Goal: Entertainment & Leisure: Browse casually

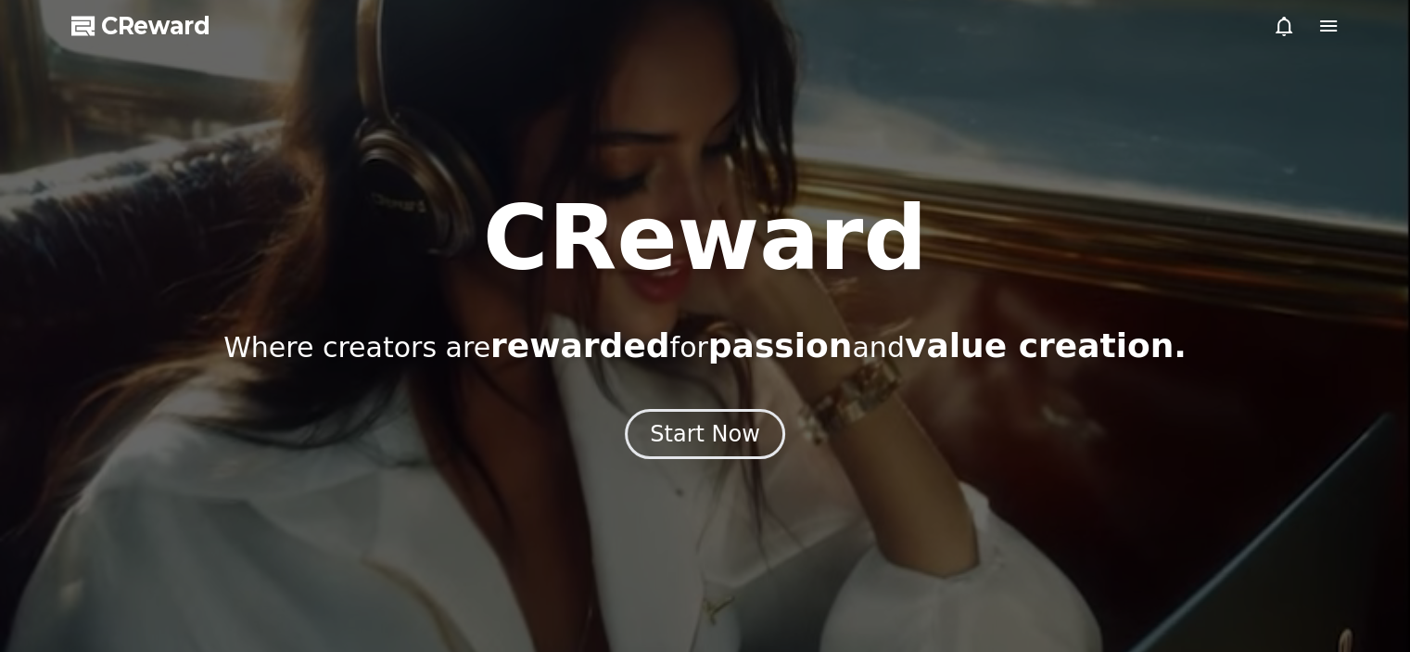
click at [1331, 25] on icon at bounding box center [1328, 25] width 17 height 11
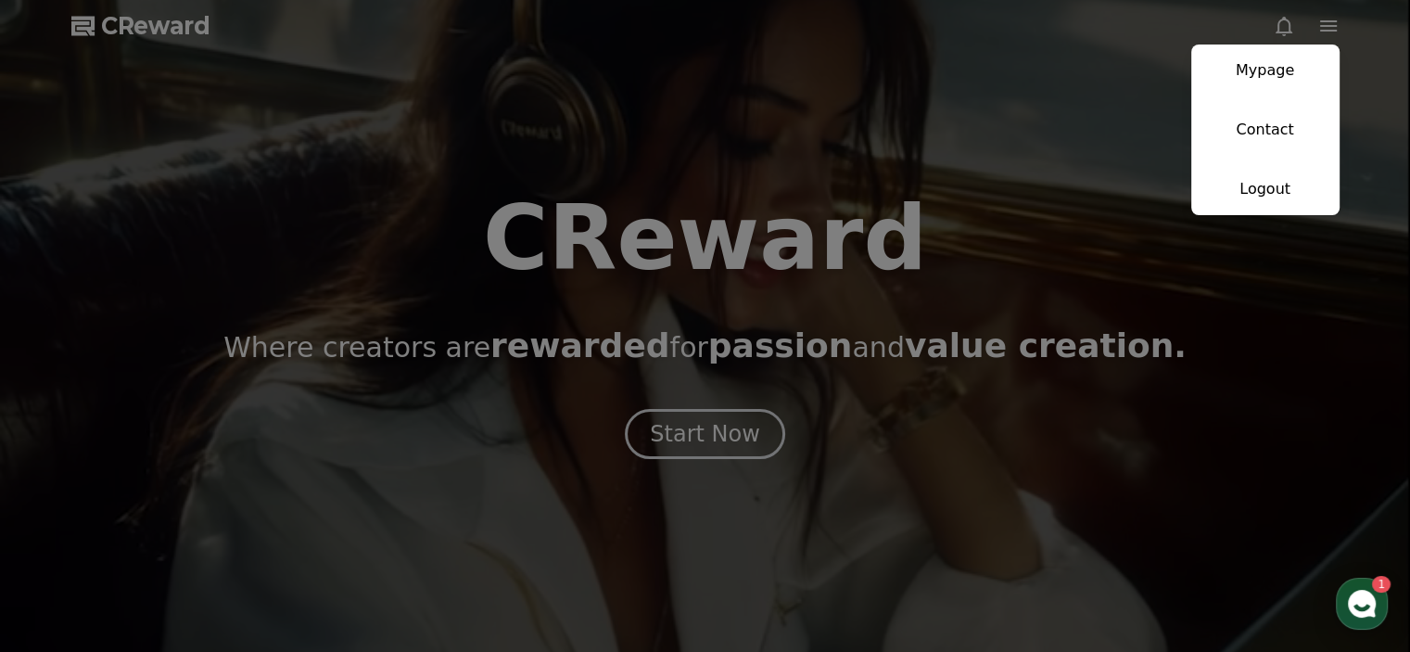
click at [1363, 606] on use "button" at bounding box center [1362, 604] width 28 height 28
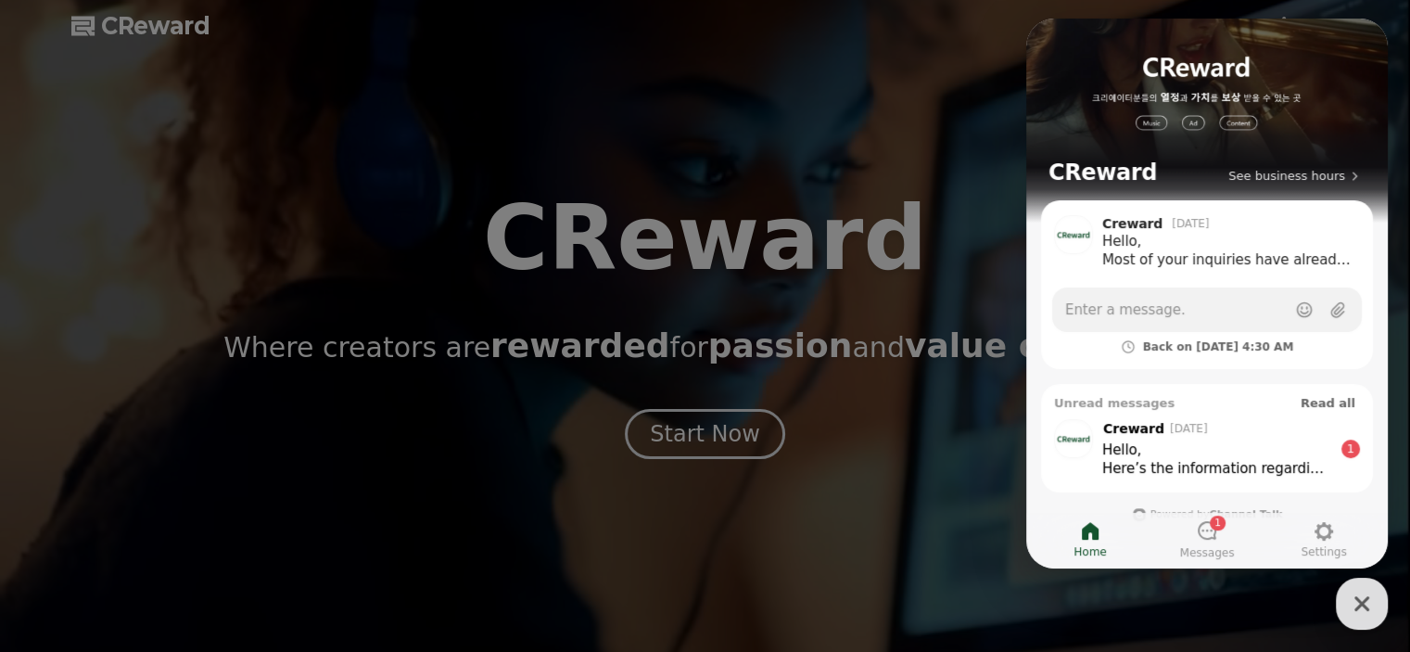
click at [1196, 443] on div "Hello," at bounding box center [1217, 449] width 230 height 19
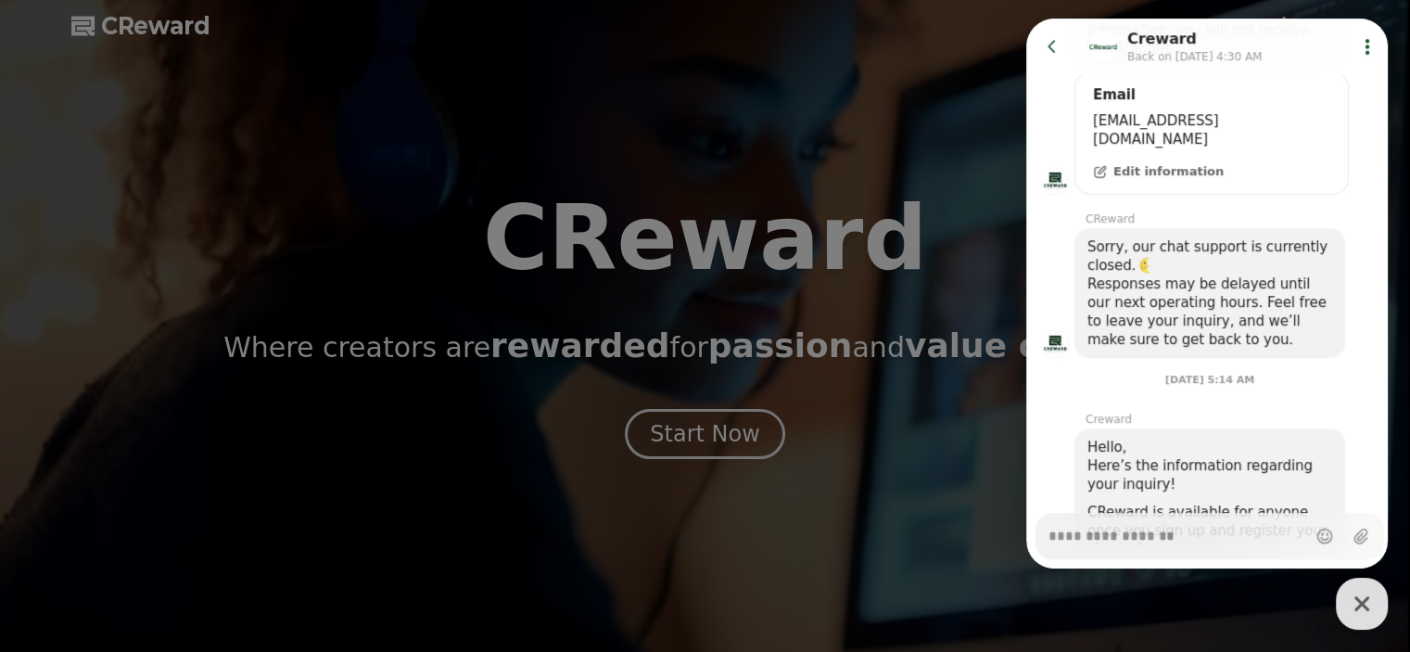
scroll to position [834, 0]
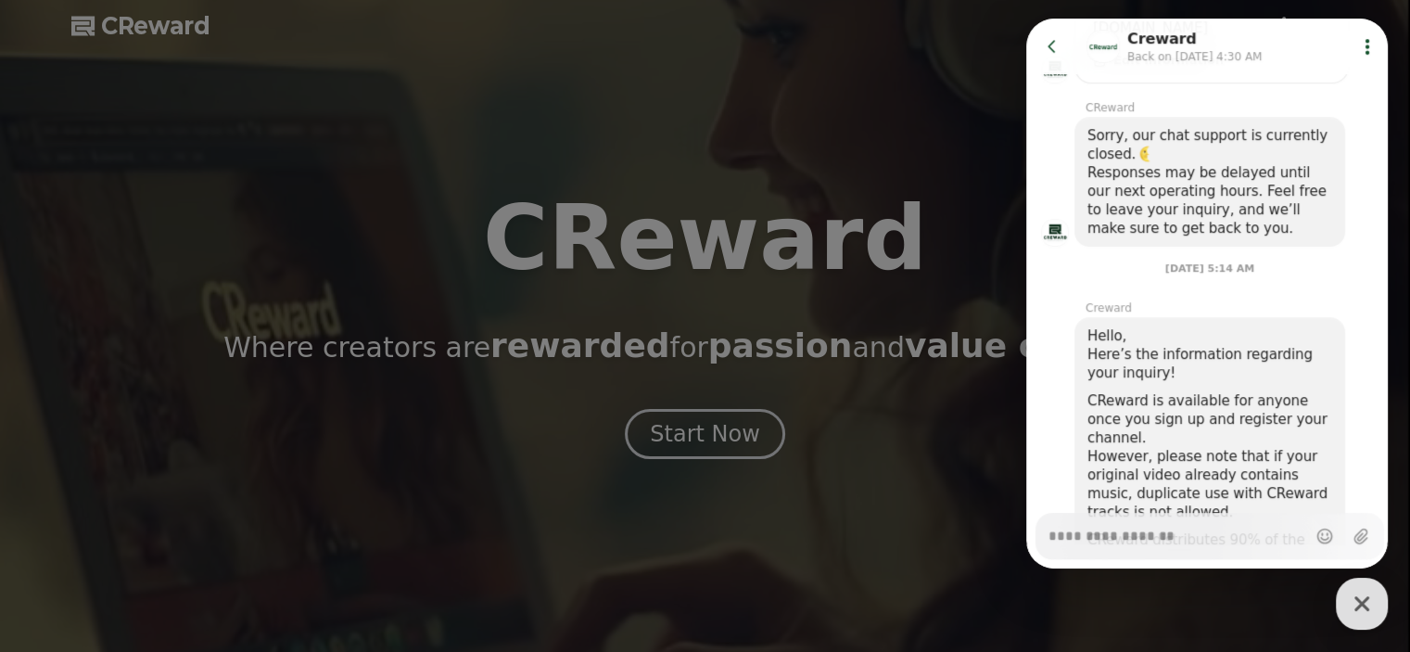
type textarea "*"
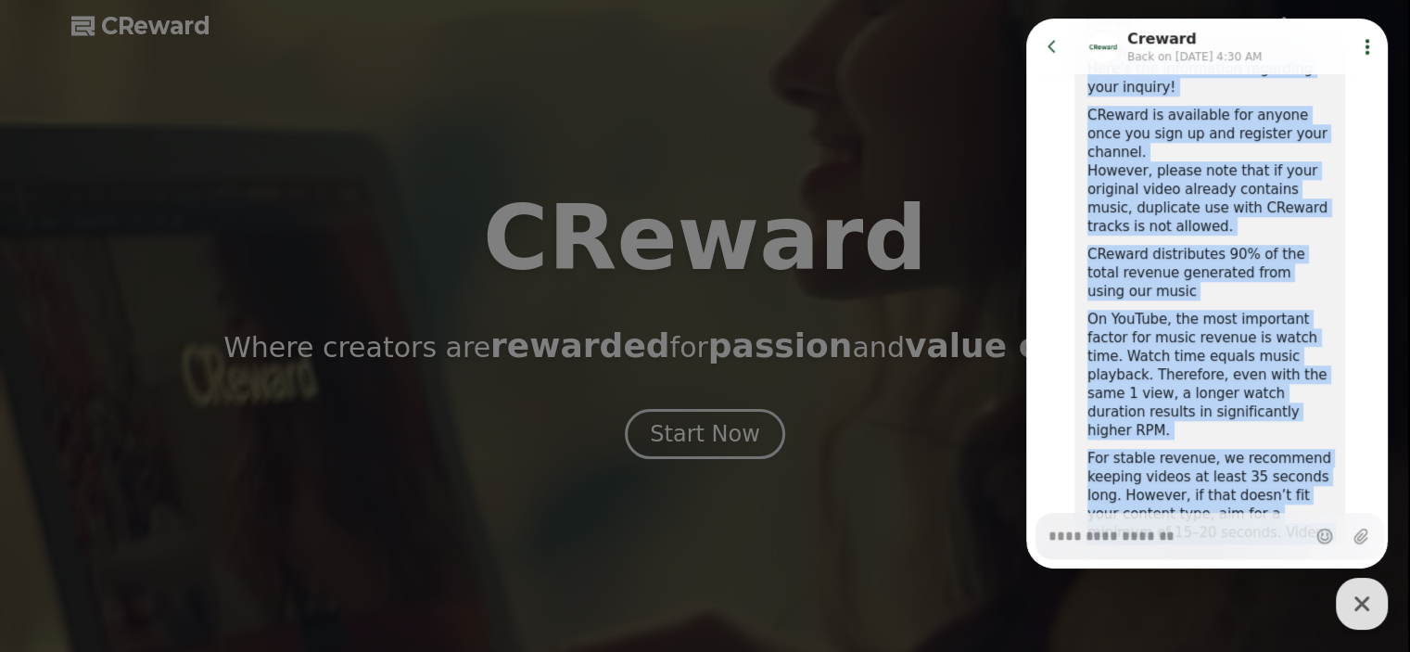
scroll to position [1168, 0]
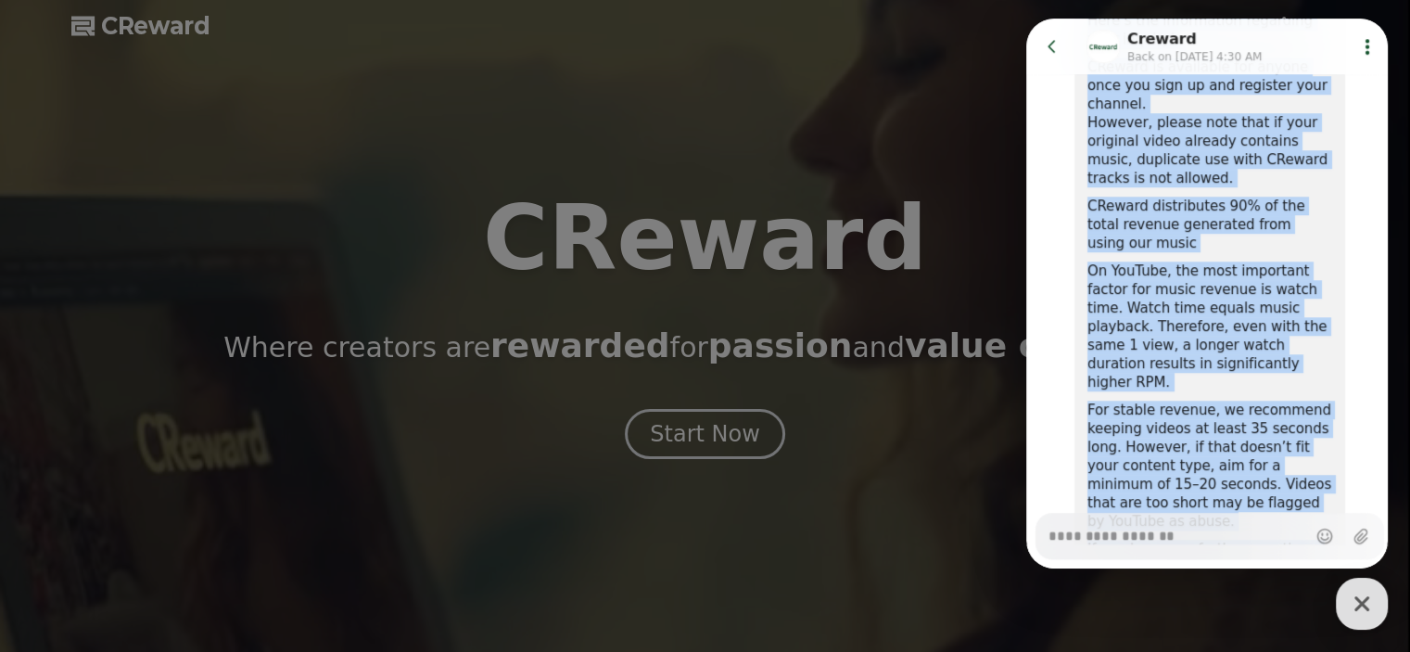
drag, startPoint x: 1087, startPoint y: 262, endPoint x: 1276, endPoint y: 448, distance: 264.9
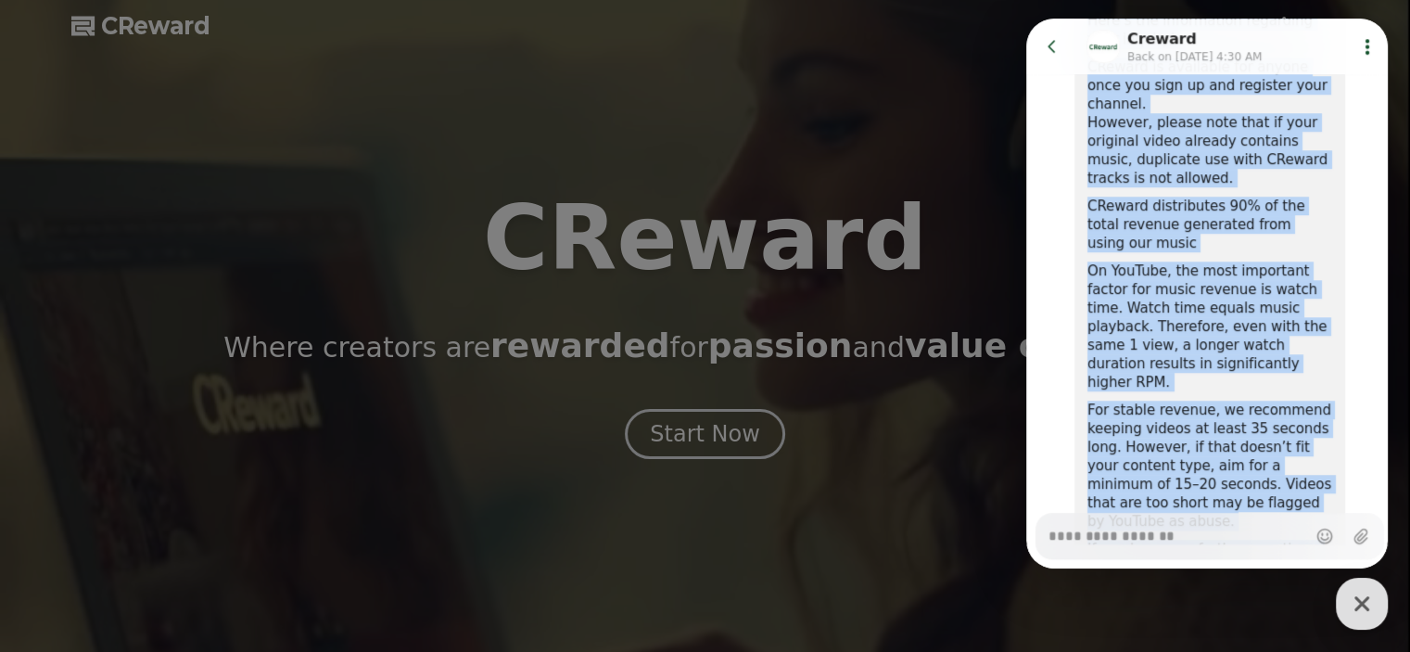
click at [1276, 448] on div "Hello, Here’s the information regarding your inquiry! CReward is available for …" at bounding box center [1210, 284] width 271 height 603
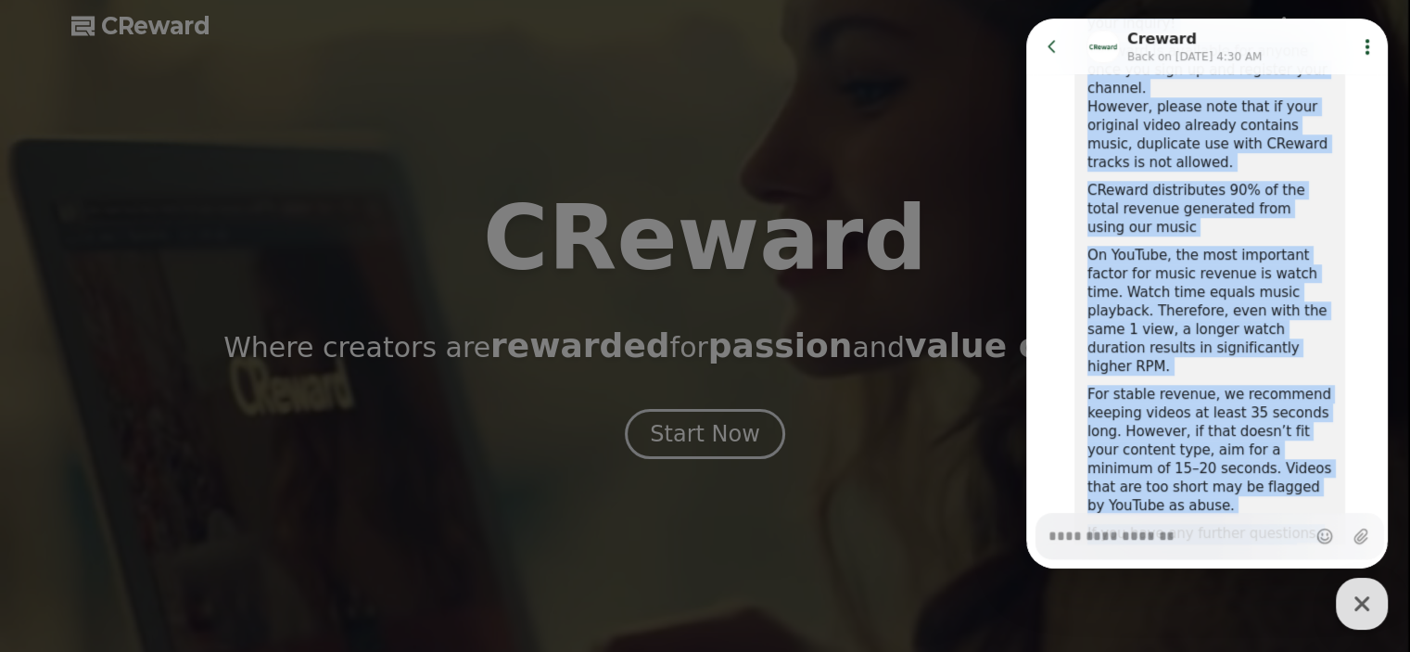
scroll to position [1185, 0]
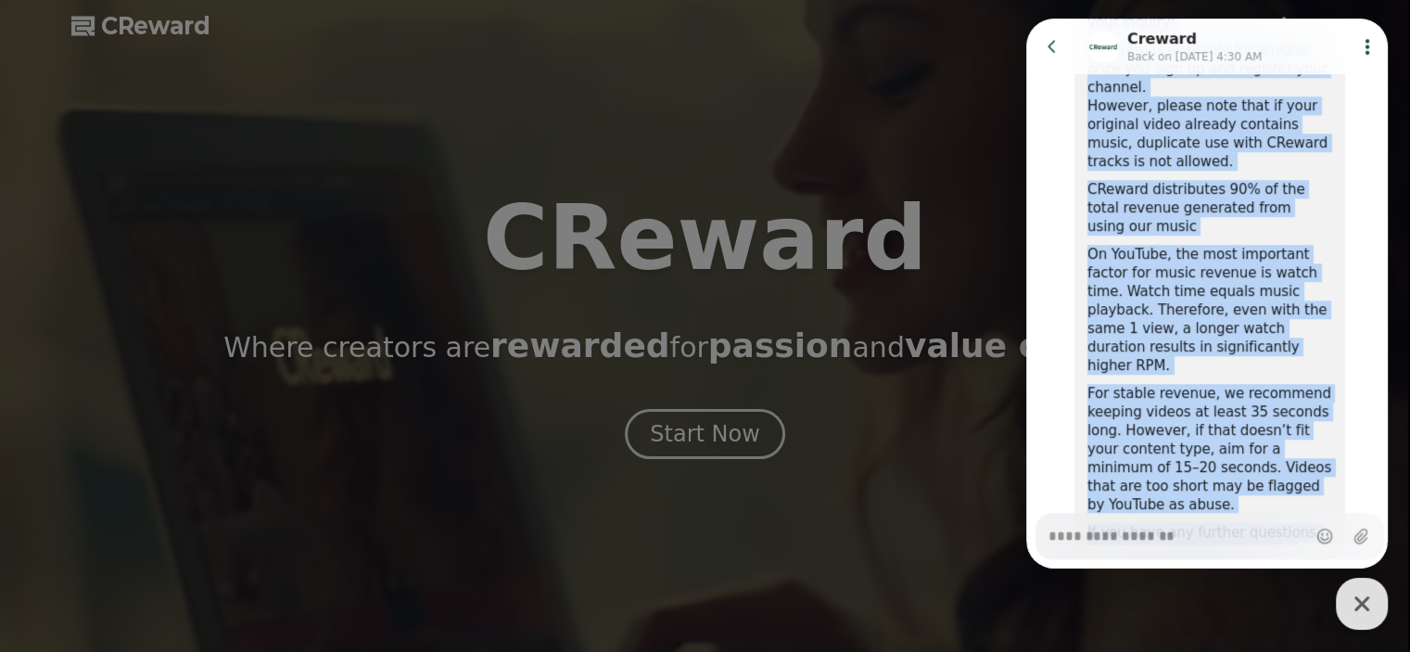
copy div "Hello, Here’s the information regarding your inquiry! CReward is available for …"
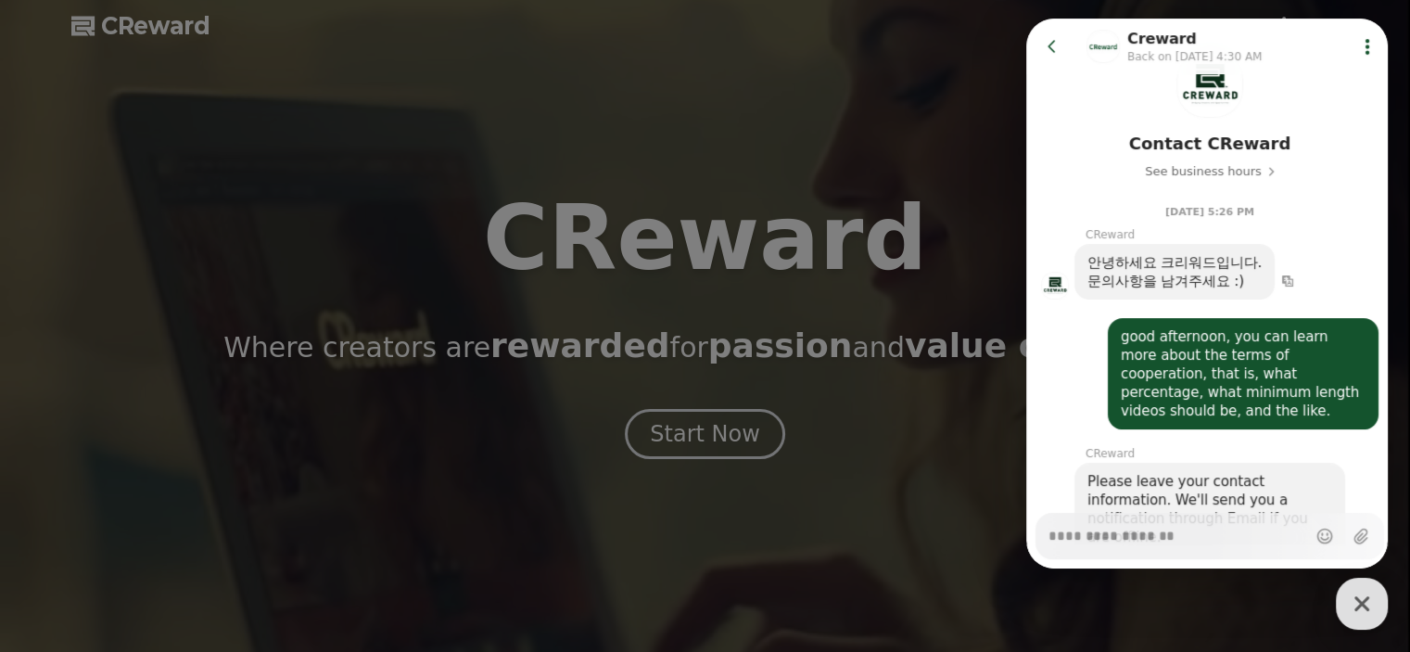
scroll to position [0, 0]
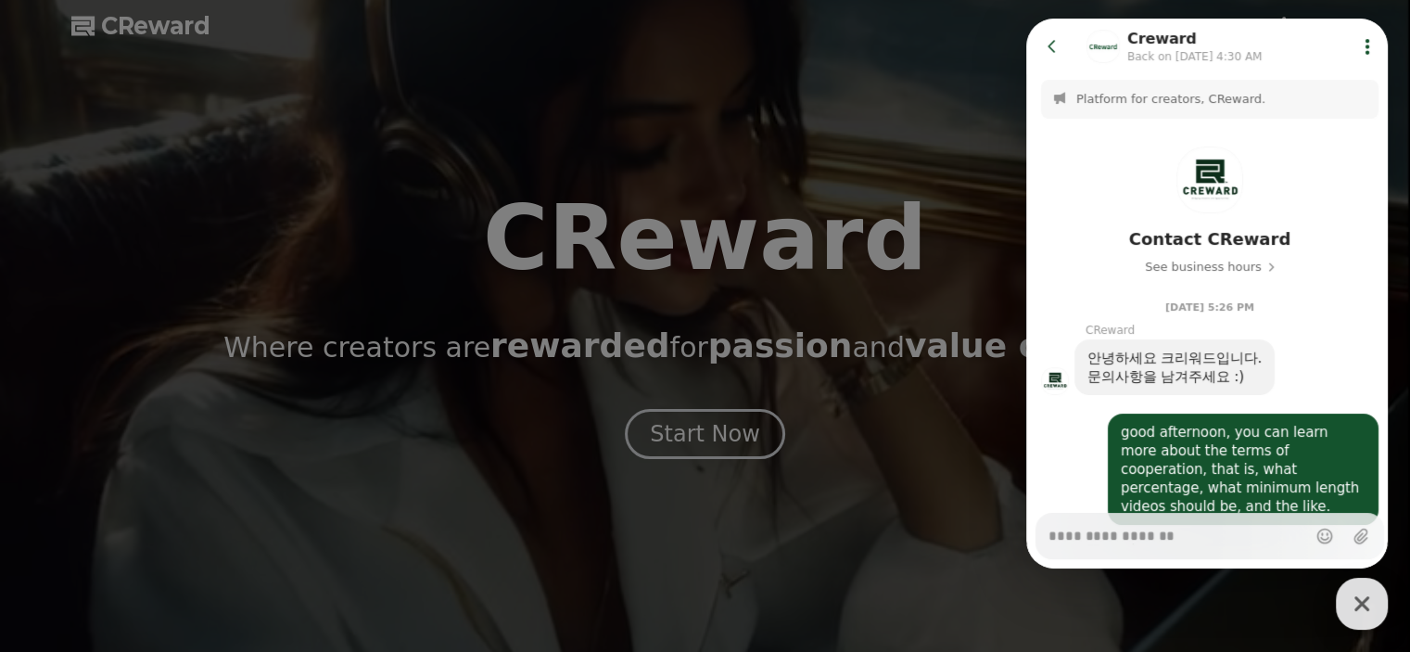
click at [1054, 47] on icon at bounding box center [1052, 46] width 19 height 19
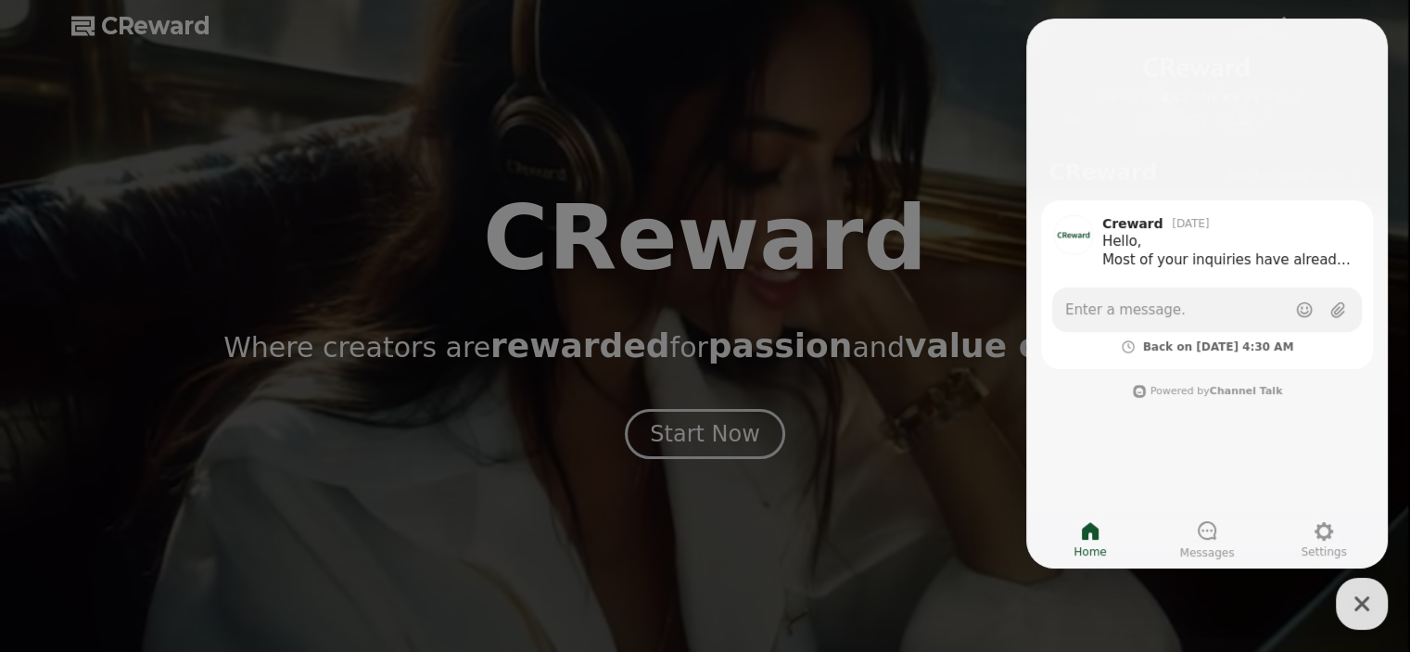
click at [947, 176] on button "close" at bounding box center [705, 326] width 1410 height 652
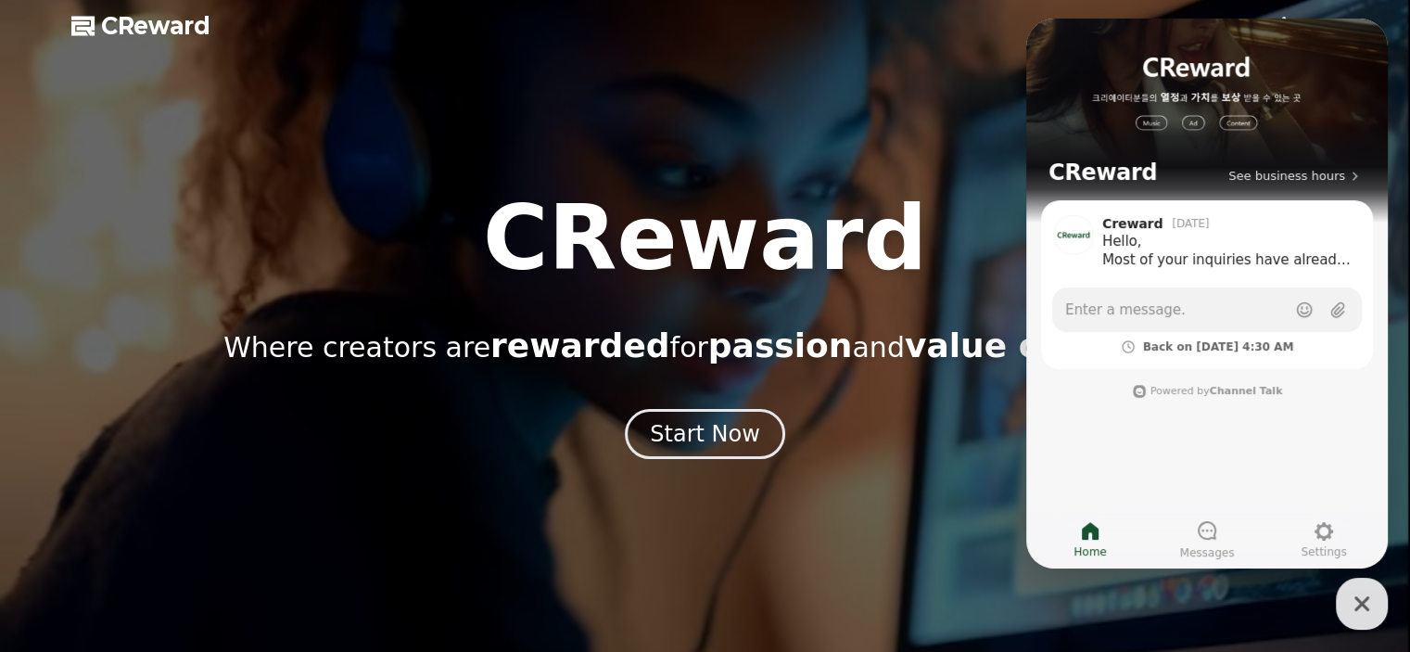
drag, startPoint x: 1356, startPoint y: 600, endPoint x: 1366, endPoint y: 584, distance: 18.3
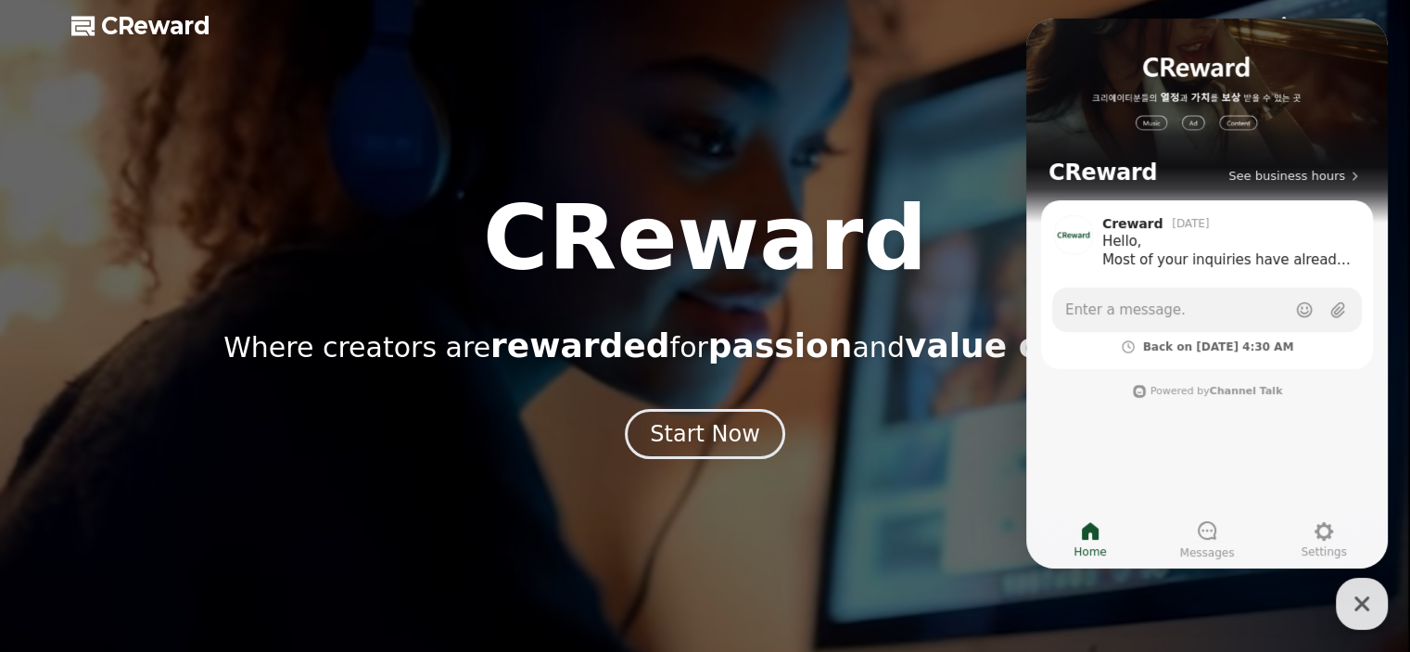
click at [1357, 600] on icon "button" at bounding box center [1361, 603] width 15 height 15
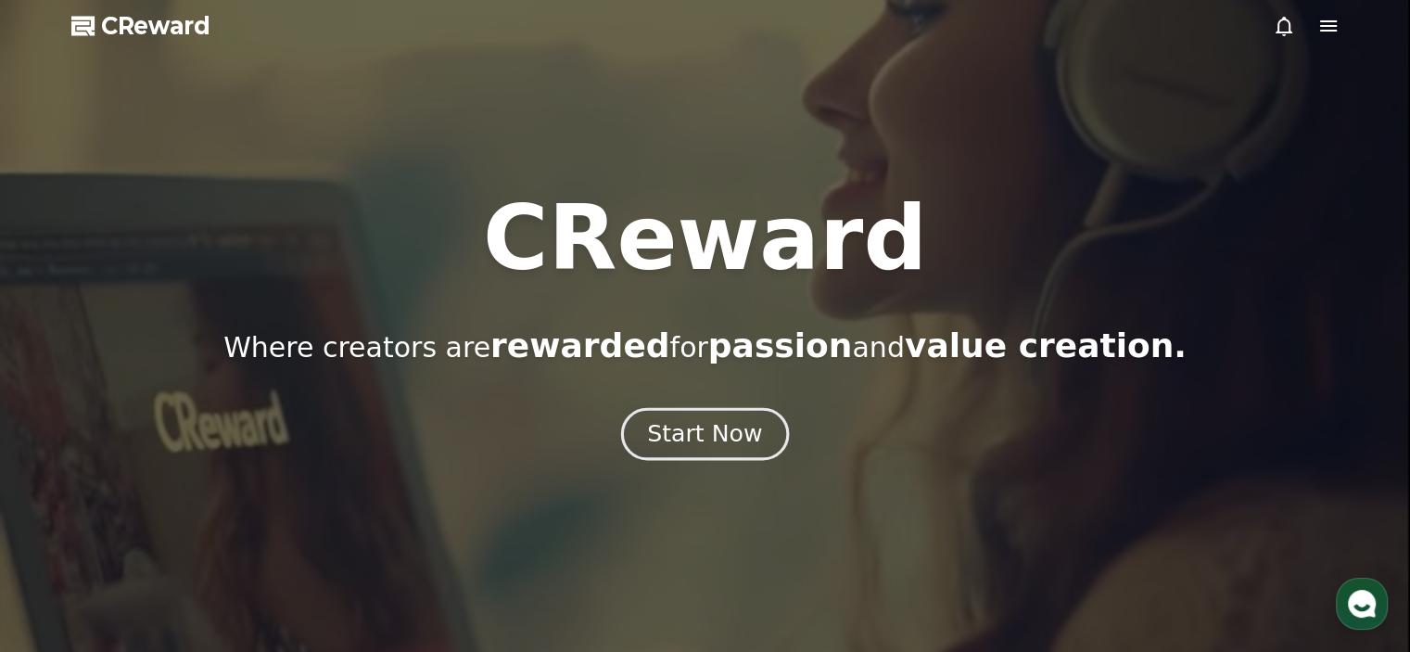
click at [680, 445] on div "Start Now" at bounding box center [704, 434] width 115 height 32
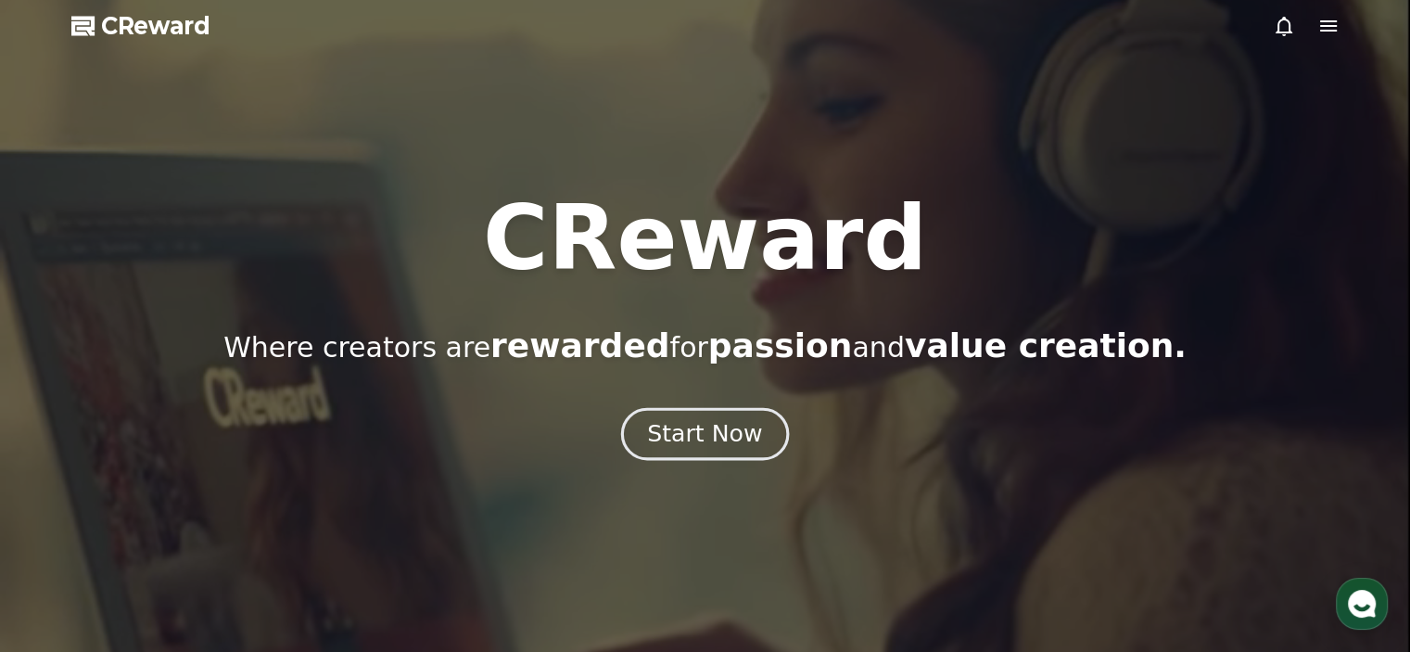
click at [689, 436] on div "Start Now" at bounding box center [704, 434] width 115 height 32
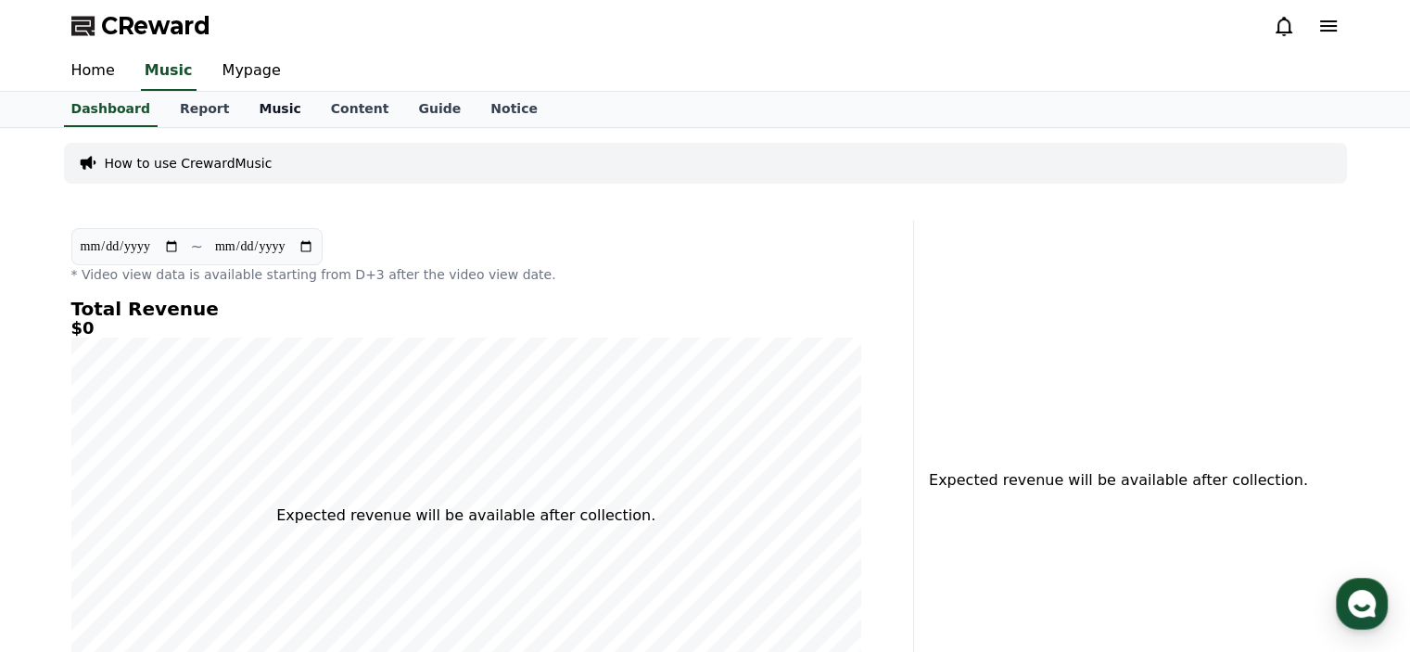
click at [244, 105] on link "Music" at bounding box center [279, 109] width 71 height 35
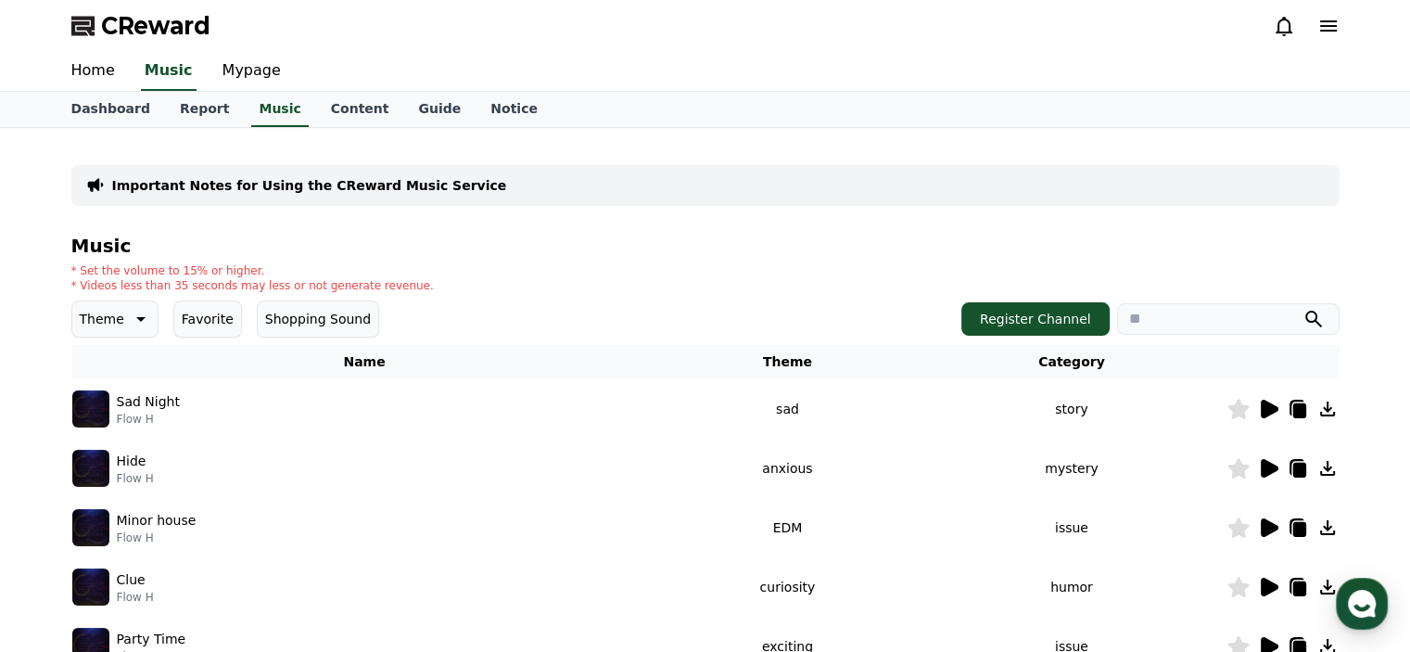
scroll to position [111, 0]
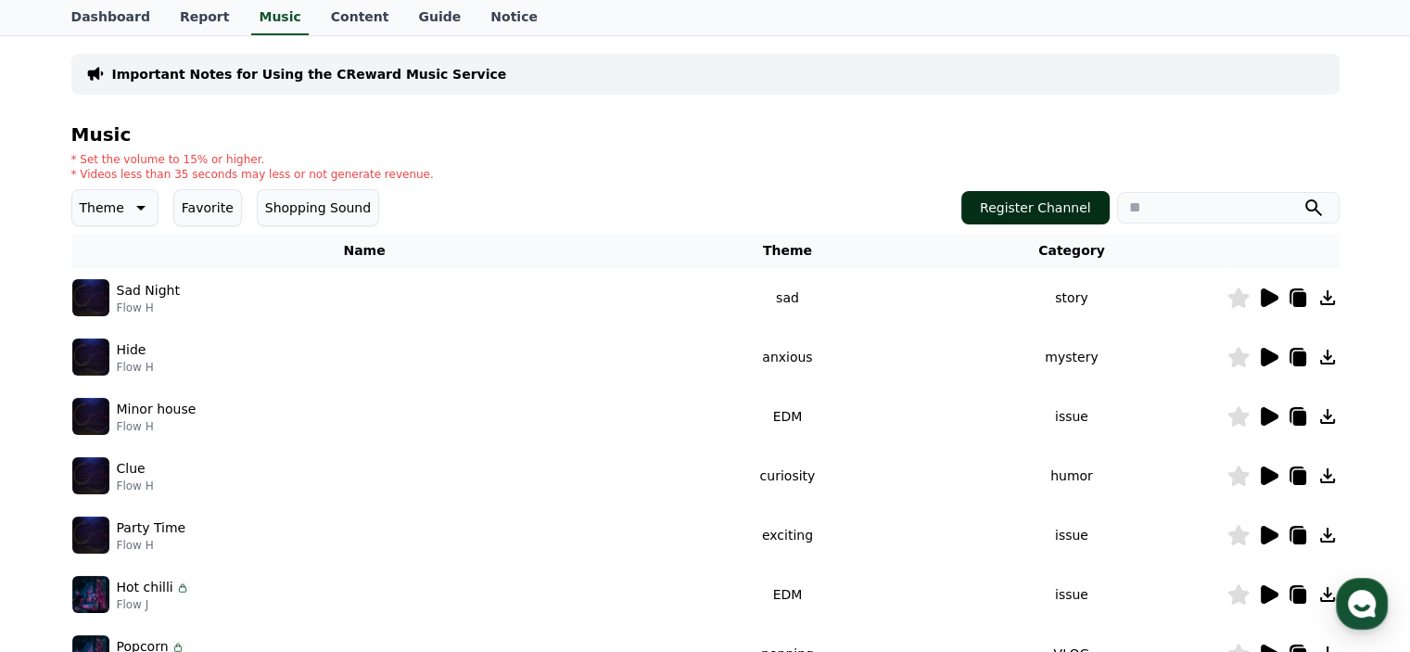
click at [1031, 206] on button "Register Channel" at bounding box center [1035, 207] width 148 height 33
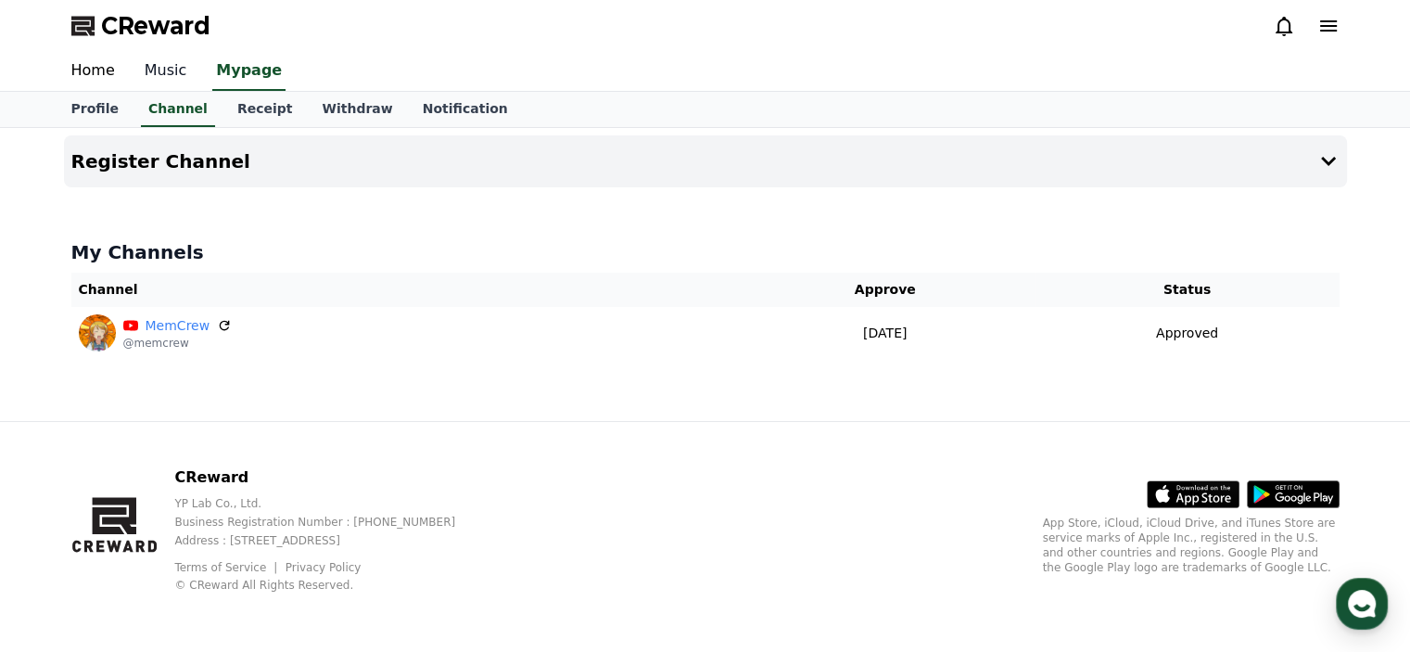
click at [147, 62] on link "Music" at bounding box center [166, 71] width 72 height 39
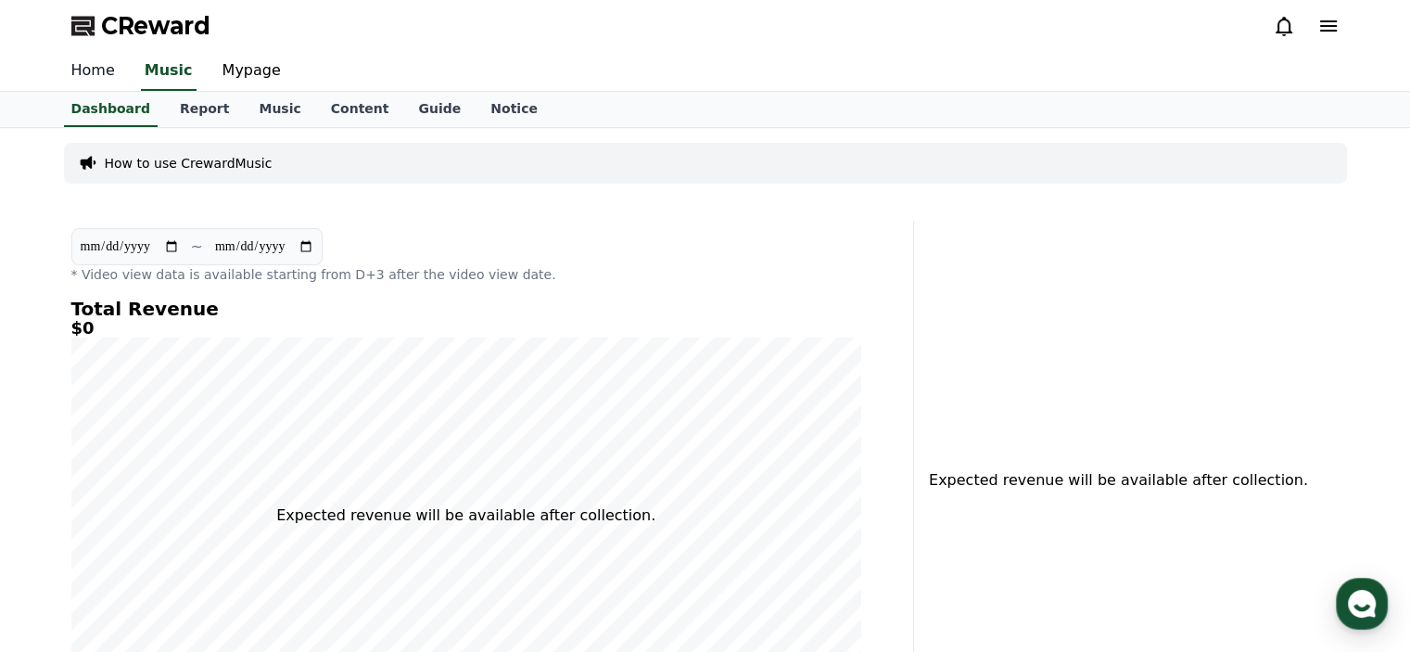
click at [94, 77] on link "Home" at bounding box center [93, 71] width 73 height 39
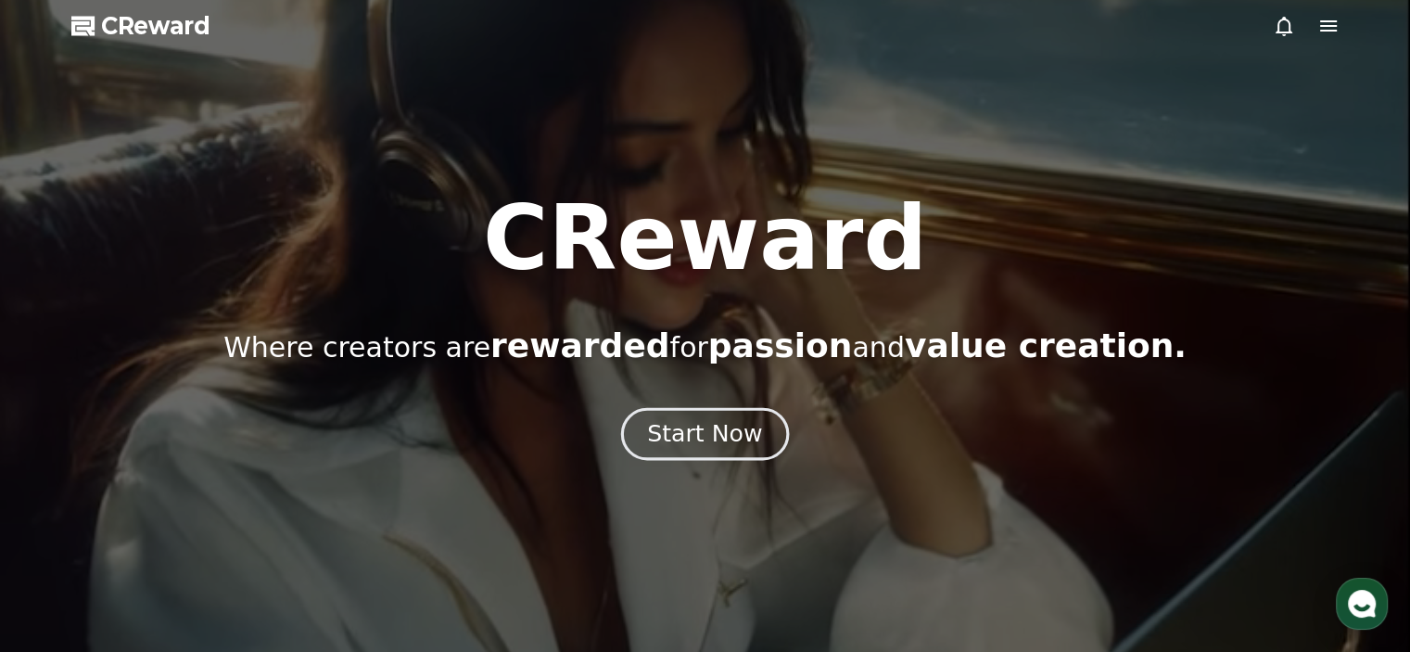
click at [746, 439] on div "Start Now" at bounding box center [704, 434] width 115 height 32
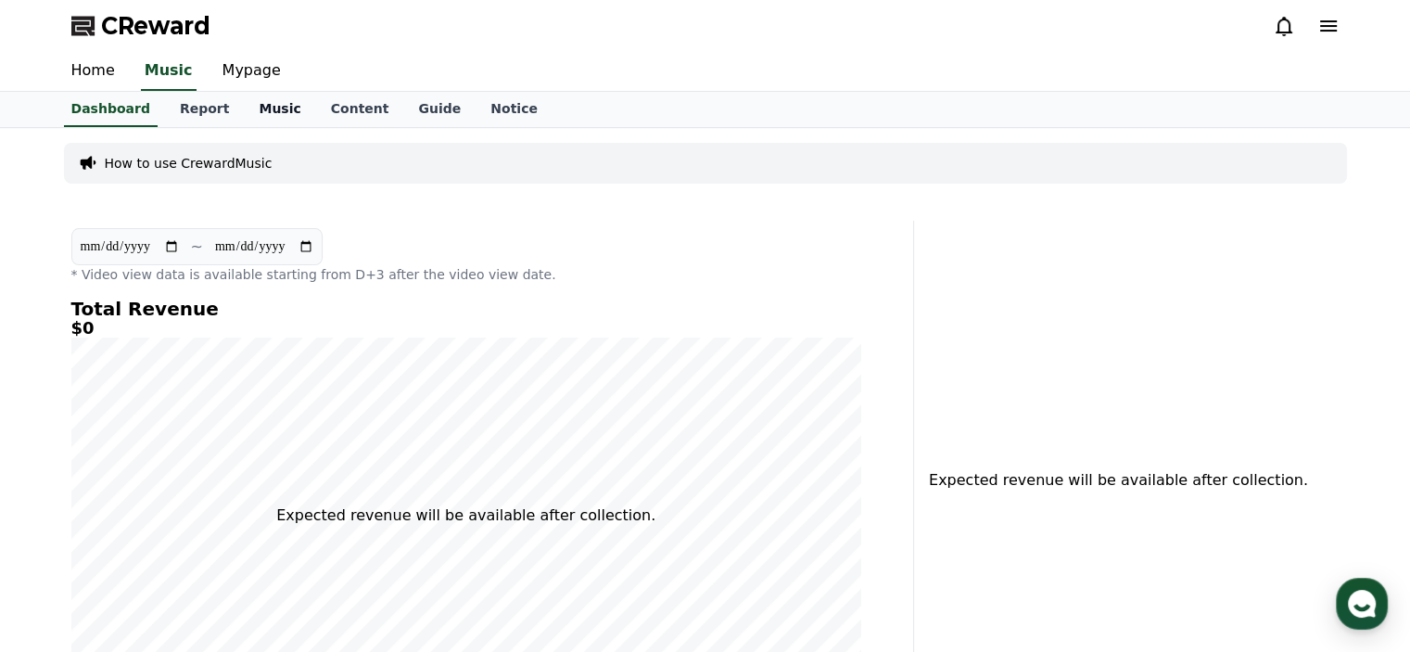
click at [244, 106] on link "Music" at bounding box center [279, 109] width 71 height 35
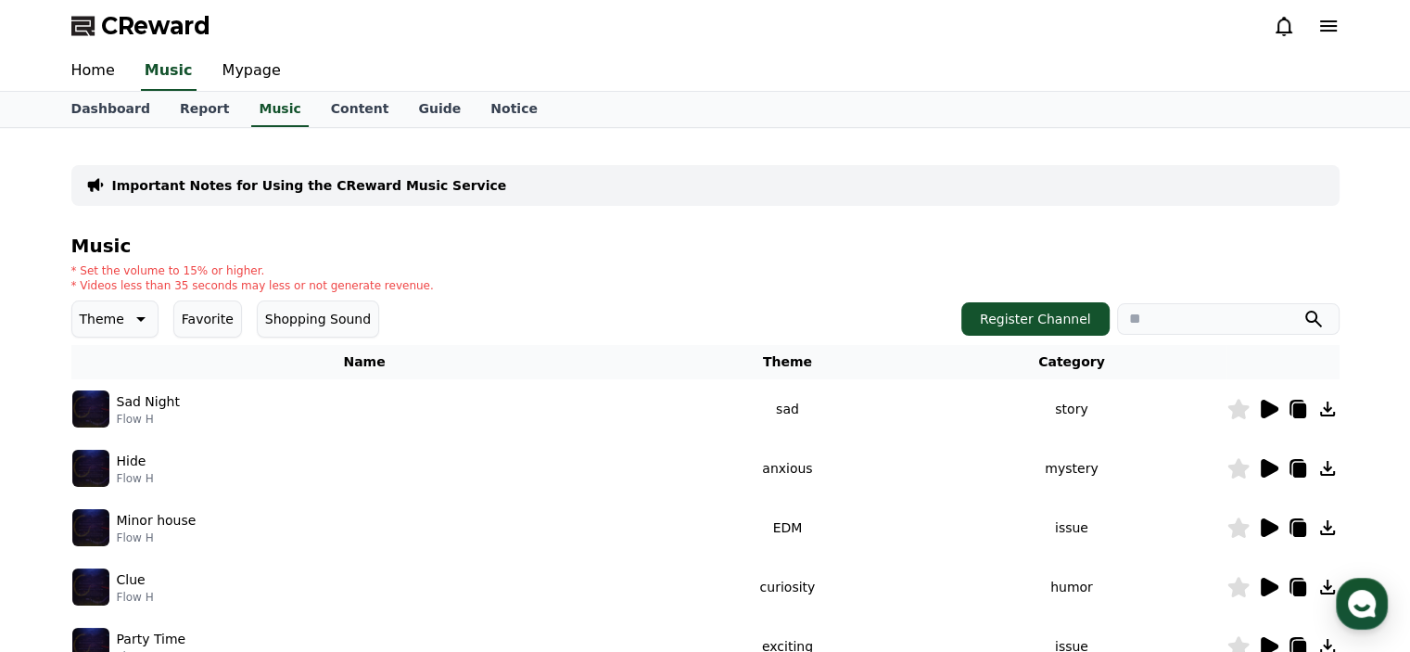
click at [182, 186] on p "Important Notes for Using the CReward Music Service" at bounding box center [309, 185] width 395 height 19
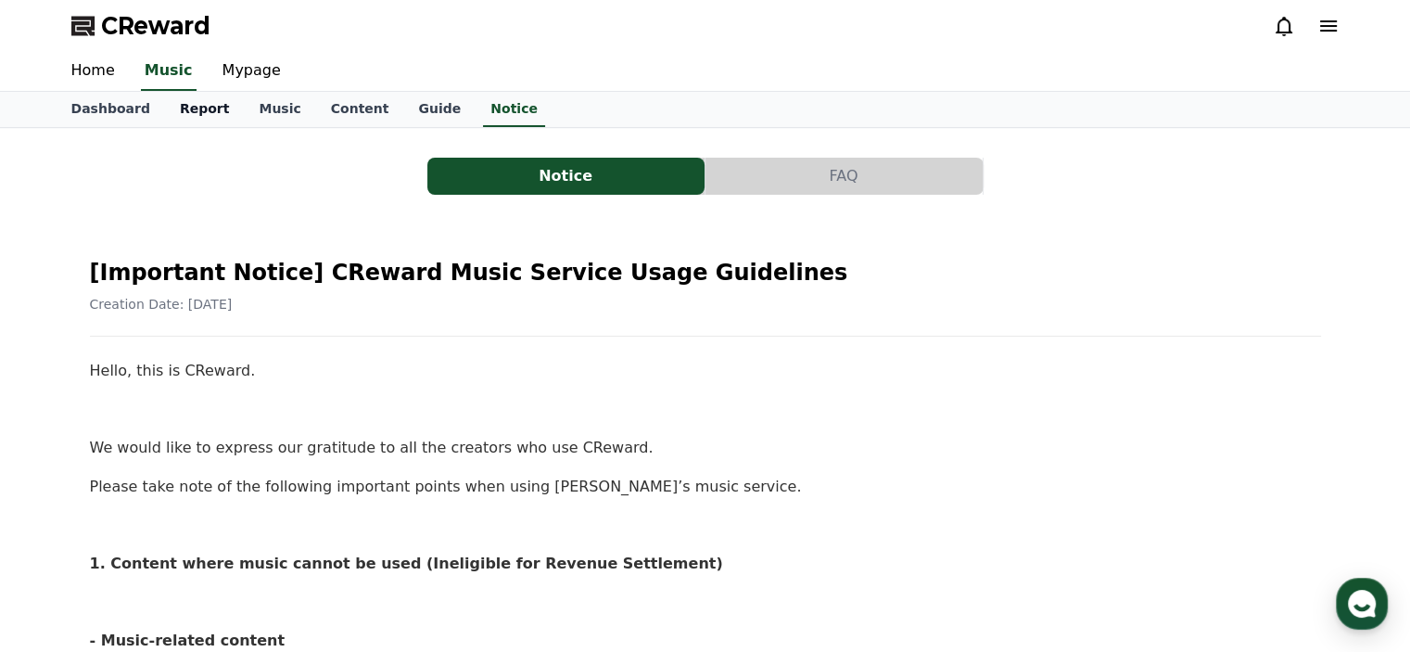
click at [188, 107] on link "Report" at bounding box center [205, 109] width 80 height 35
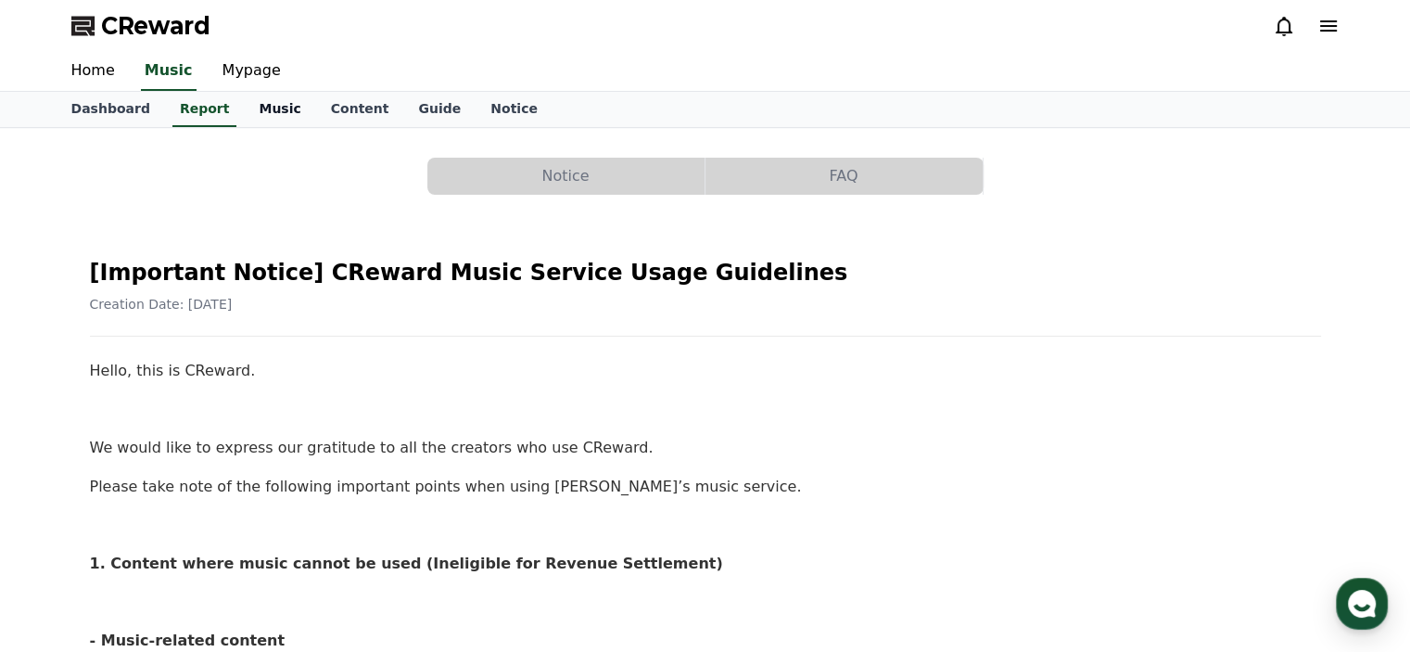
click at [265, 113] on link "Music" at bounding box center [279, 109] width 71 height 35
click at [161, 68] on link "Music" at bounding box center [169, 71] width 56 height 39
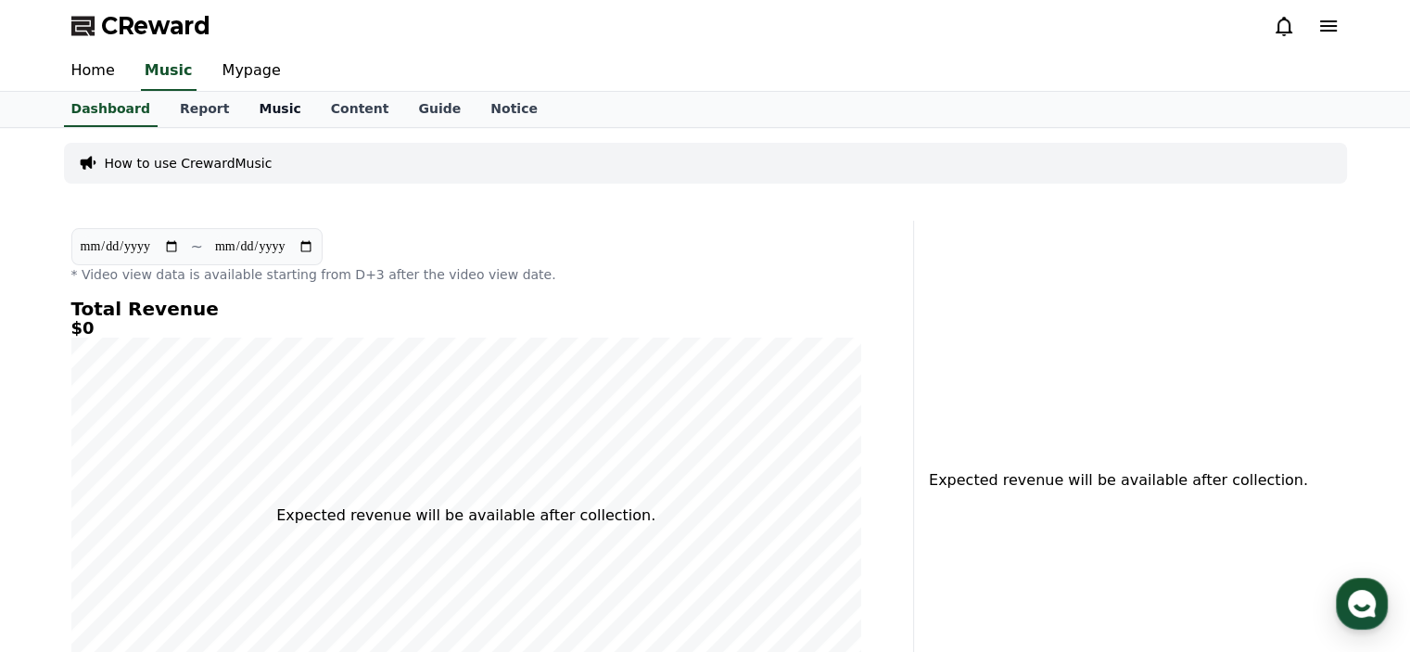
click at [267, 108] on link "Music" at bounding box center [279, 109] width 71 height 35
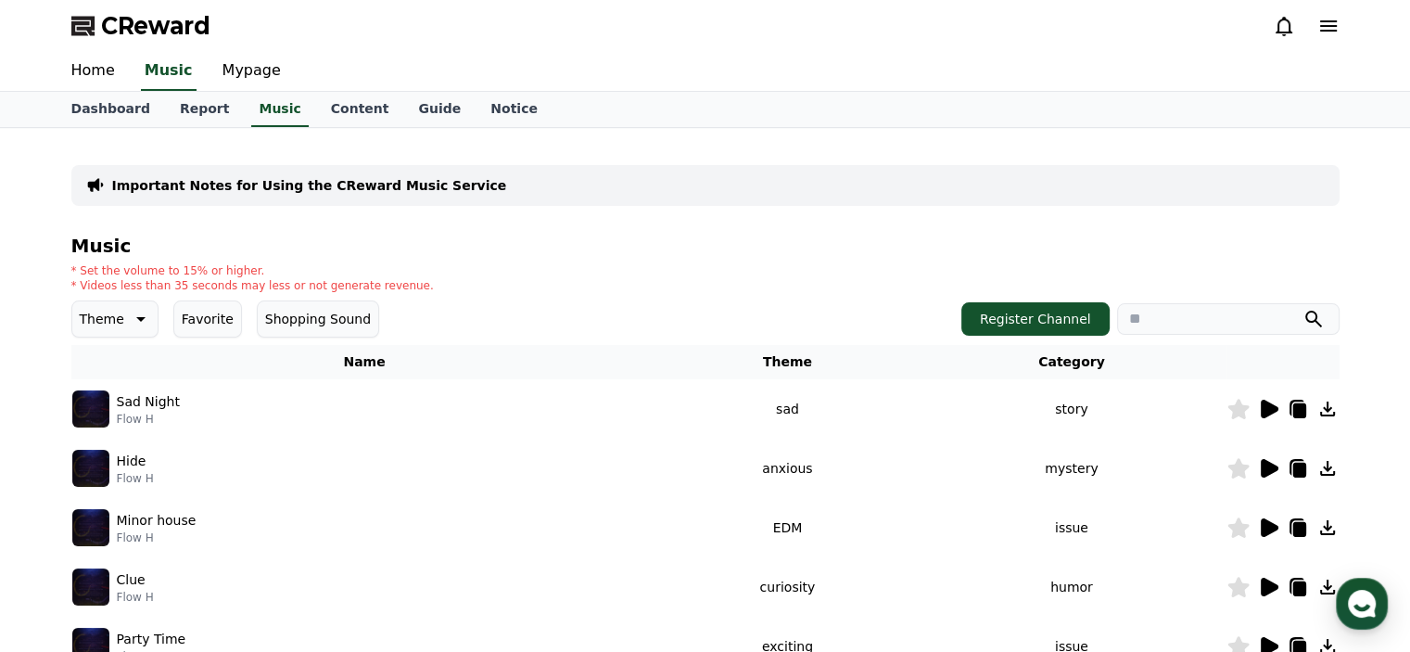
click at [212, 318] on button "Favorite" at bounding box center [207, 318] width 69 height 37
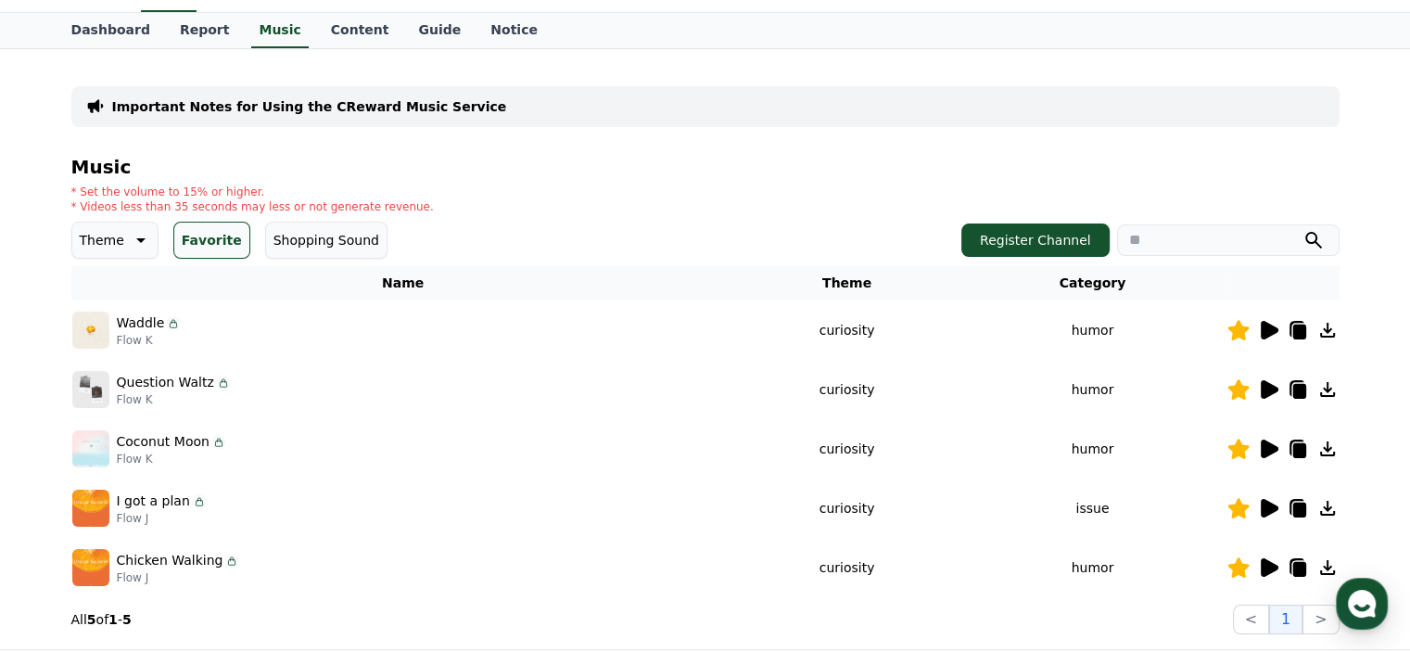
scroll to position [111, 0]
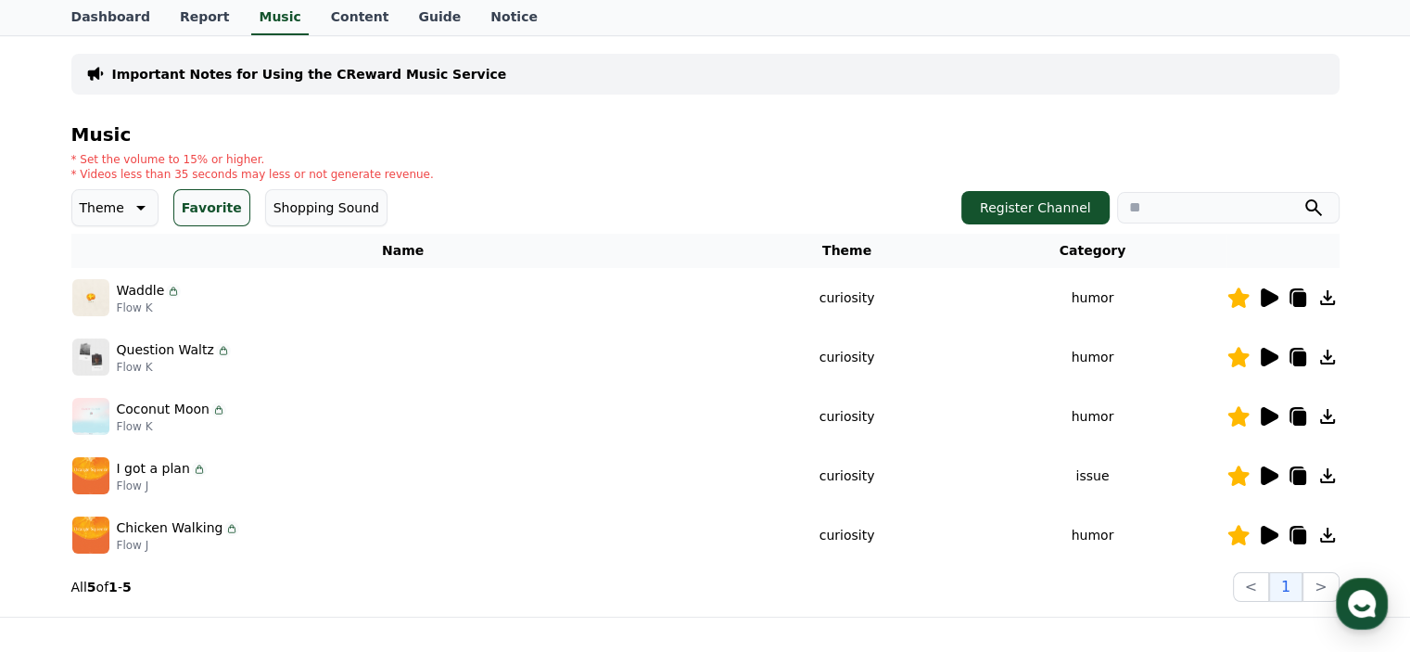
click at [1267, 294] on icon at bounding box center [1270, 297] width 18 height 19
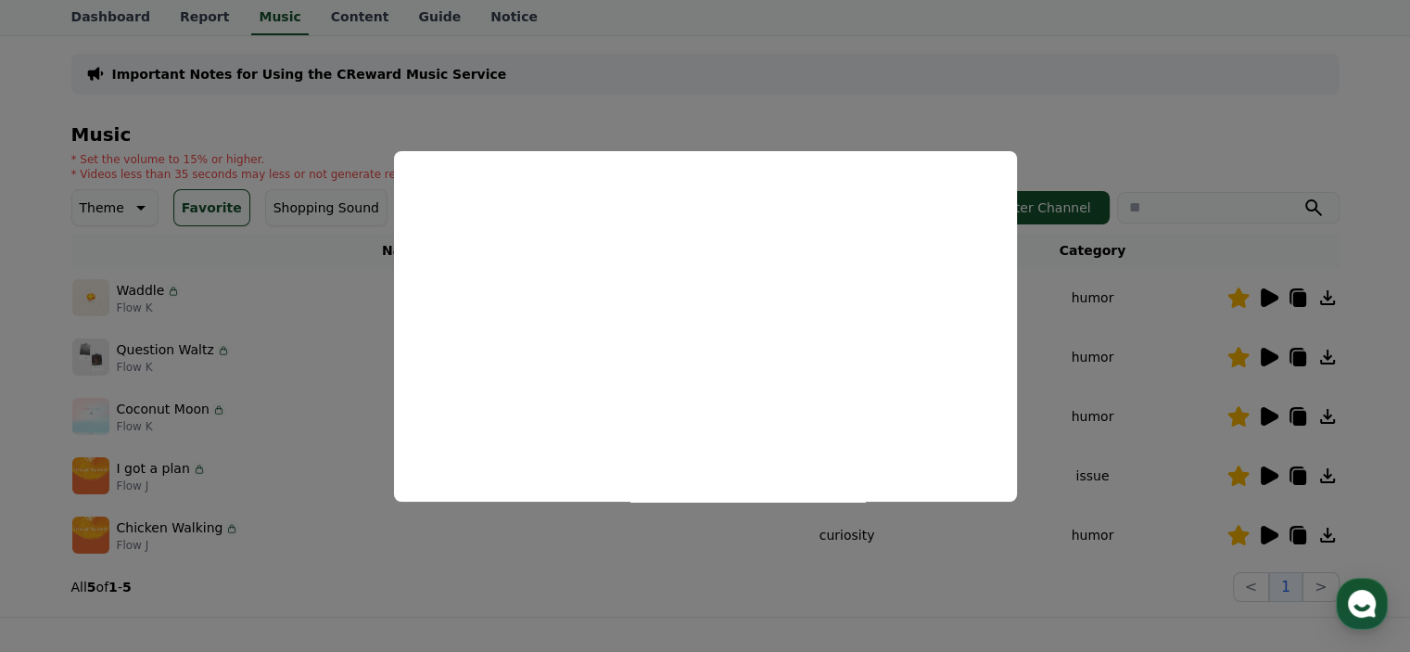
click at [1089, 317] on button "close modal" at bounding box center [705, 326] width 1410 height 652
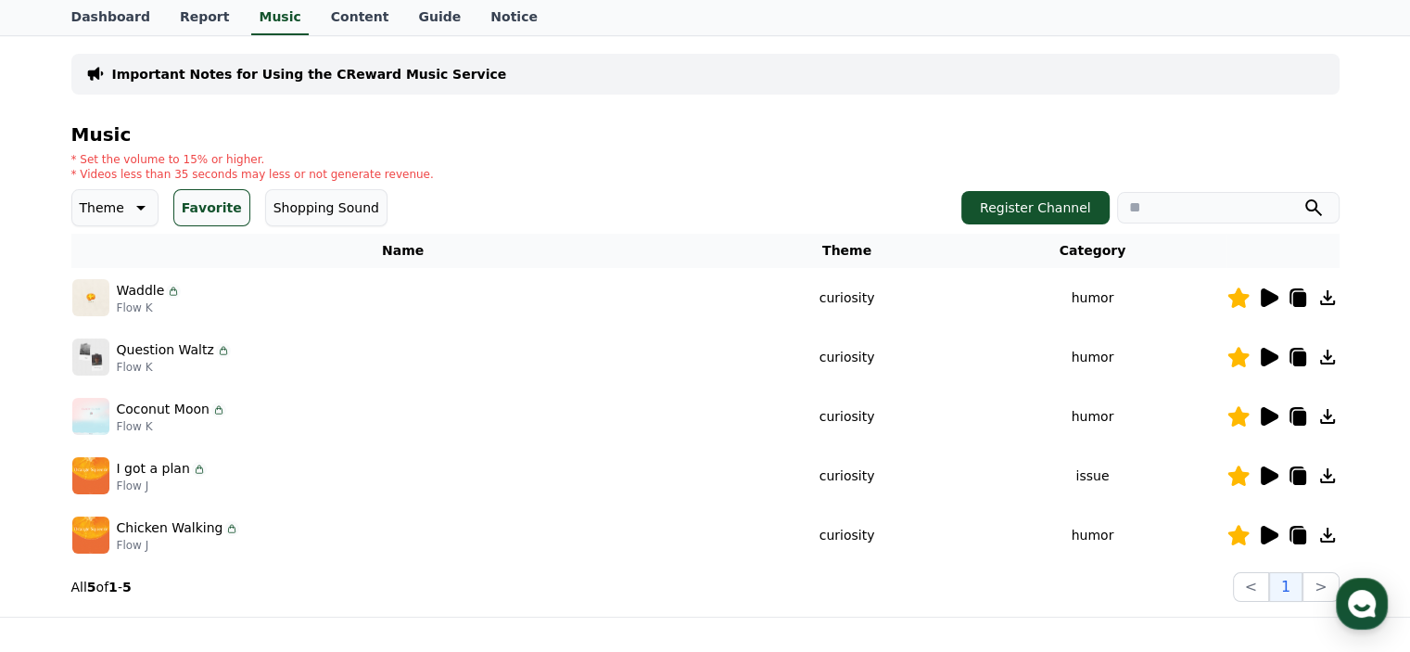
click at [1272, 357] on icon at bounding box center [1270, 357] width 18 height 19
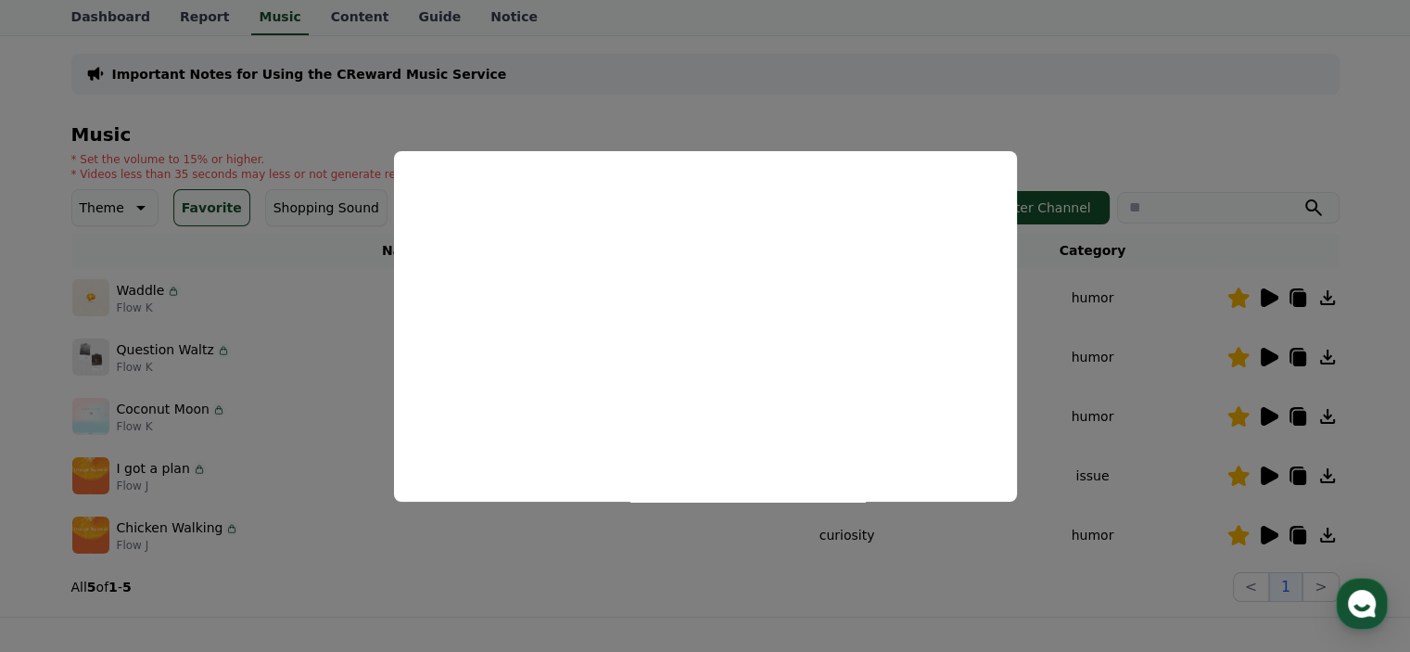
click at [1131, 337] on button "close modal" at bounding box center [705, 326] width 1410 height 652
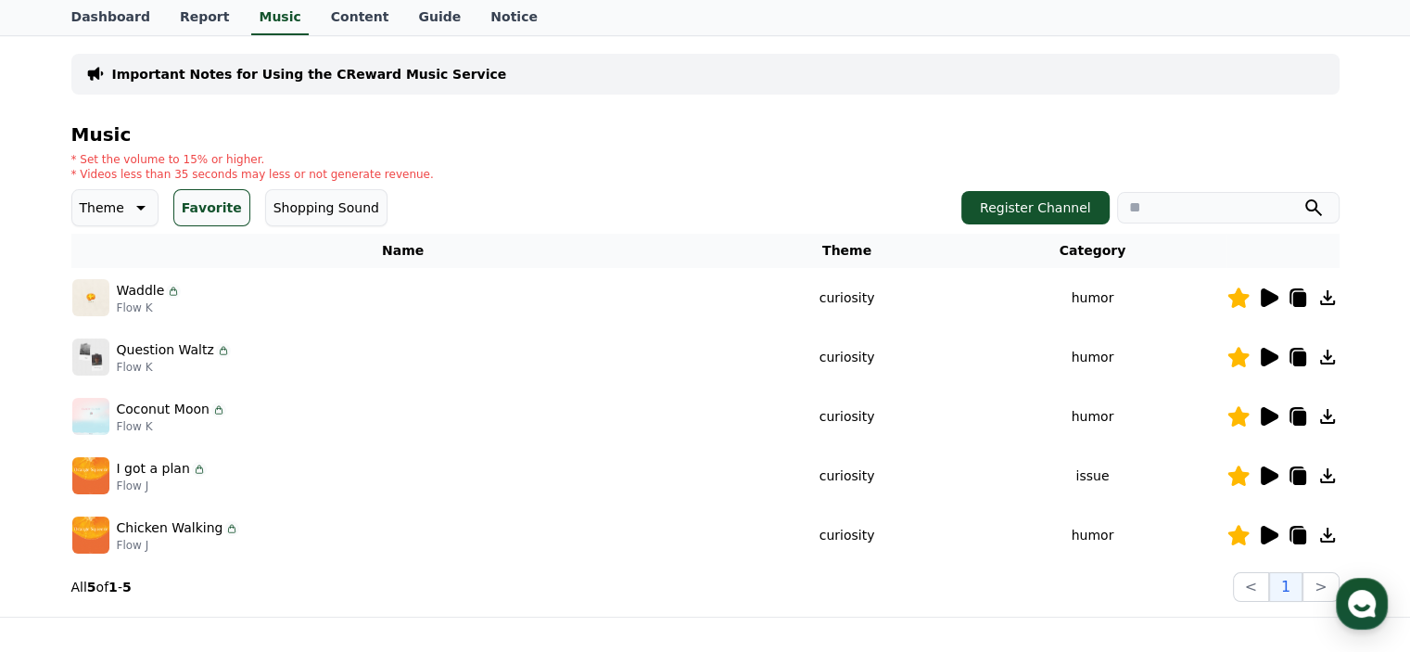
click at [1272, 414] on icon at bounding box center [1270, 416] width 18 height 19
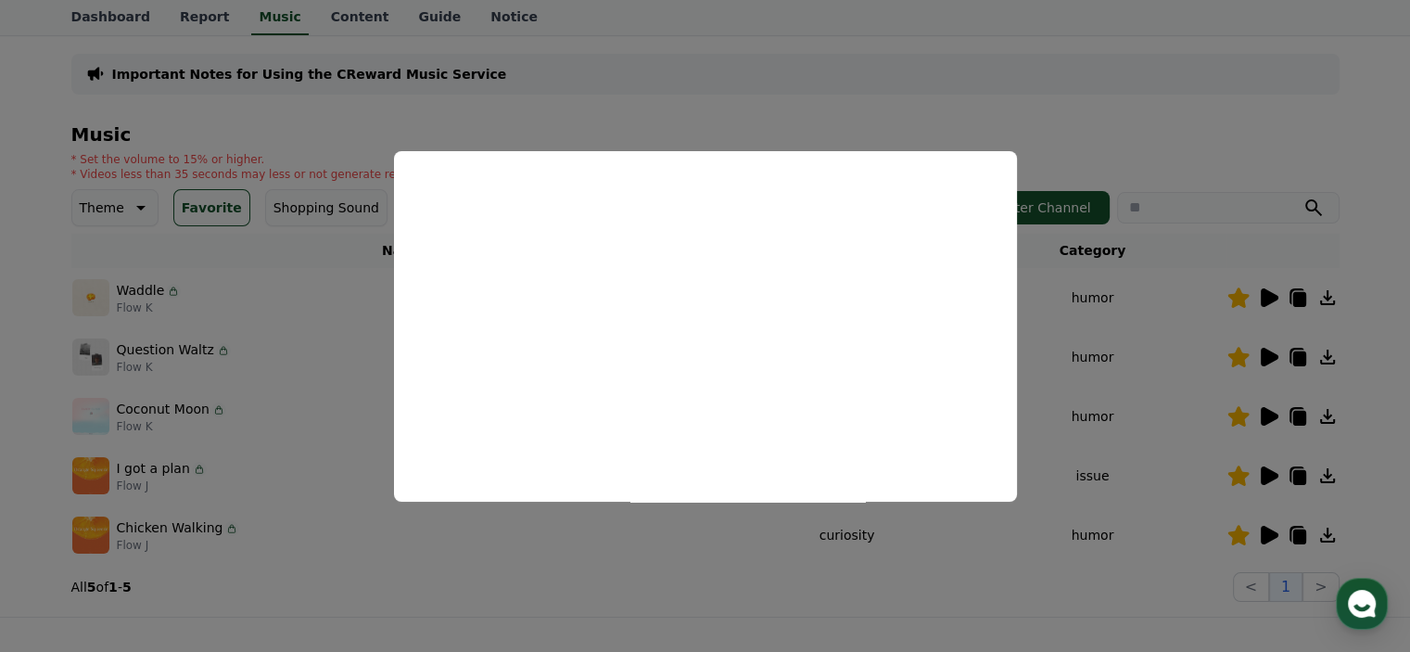
click at [1062, 353] on button "close modal" at bounding box center [705, 326] width 1410 height 652
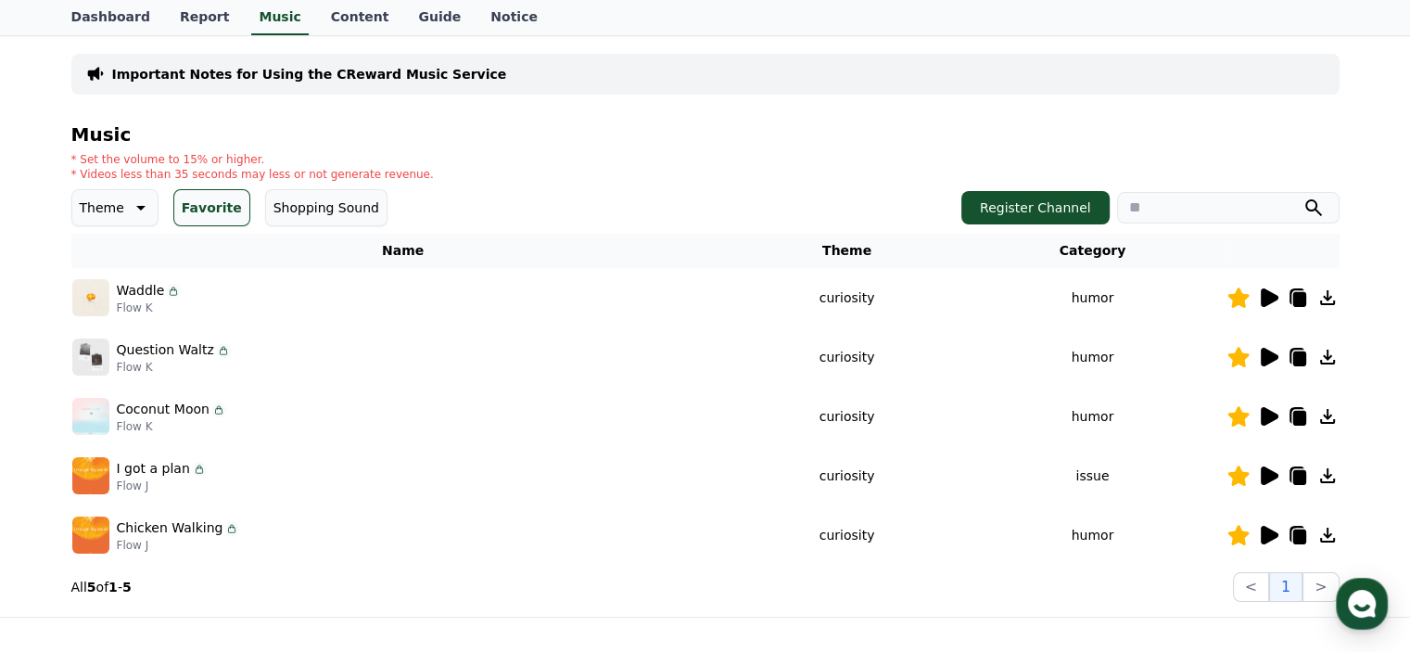
click at [1268, 477] on icon at bounding box center [1270, 475] width 18 height 19
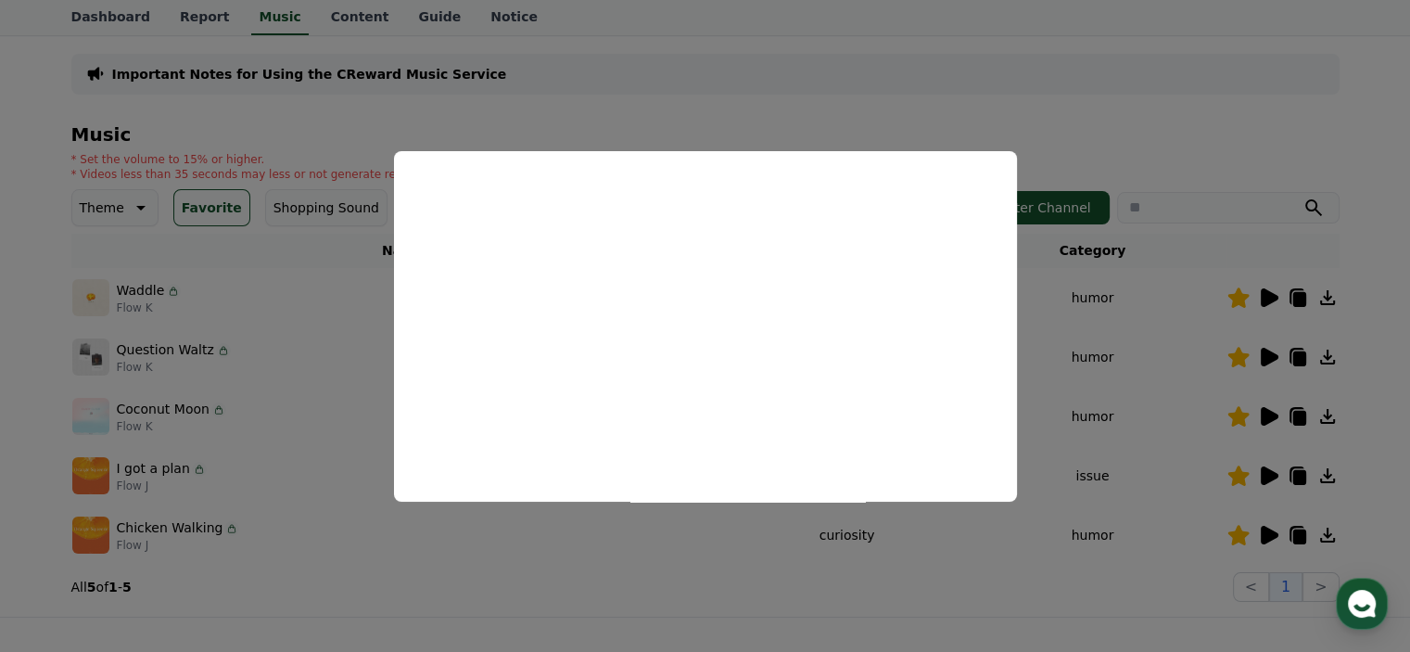
click at [1116, 377] on button "close modal" at bounding box center [705, 326] width 1410 height 652
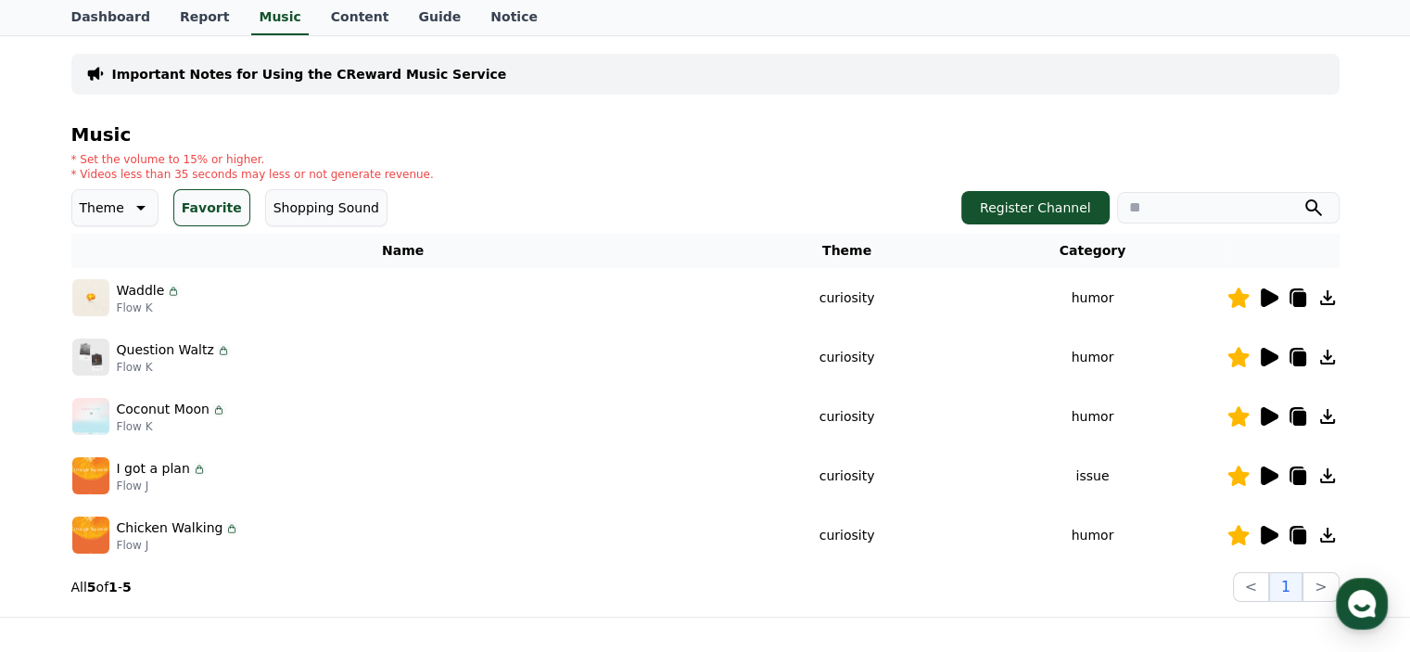
click at [1273, 535] on icon at bounding box center [1270, 535] width 18 height 19
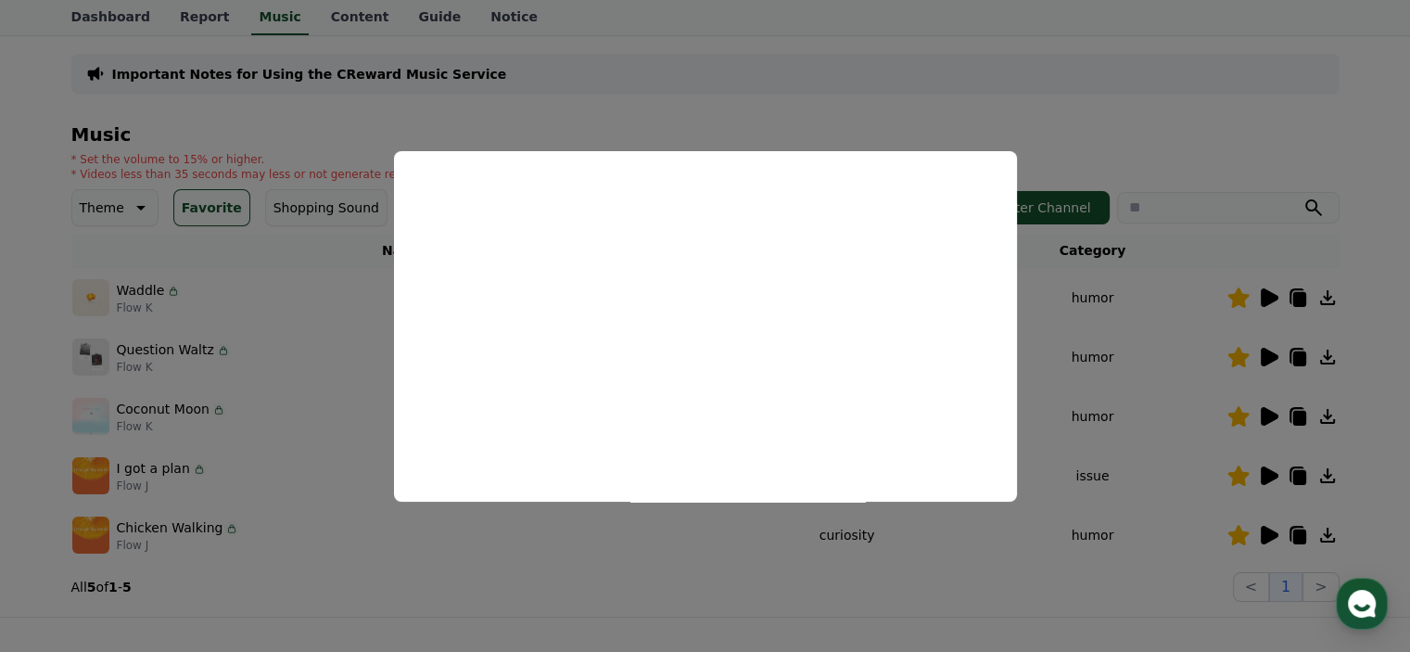
click at [1113, 324] on button "close modal" at bounding box center [705, 326] width 1410 height 652
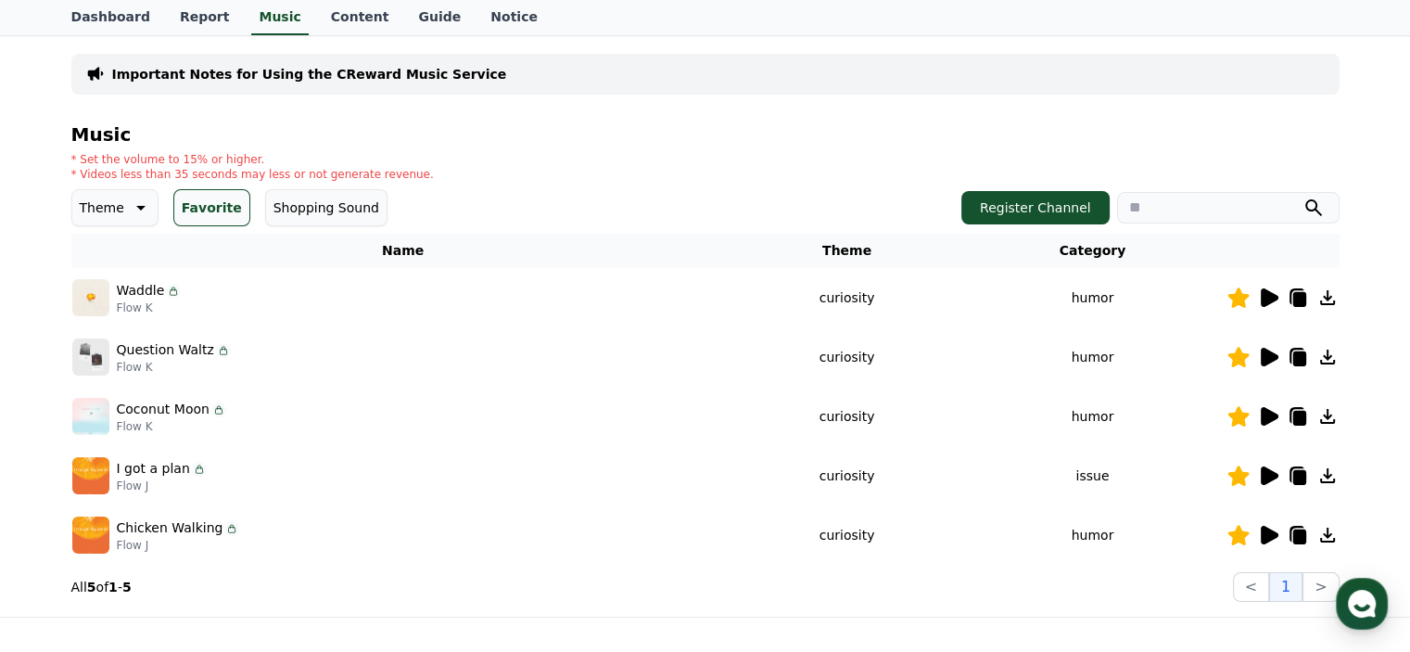
click at [1294, 529] on icon at bounding box center [1298, 536] width 13 height 15
click at [1273, 297] on icon at bounding box center [1270, 297] width 18 height 19
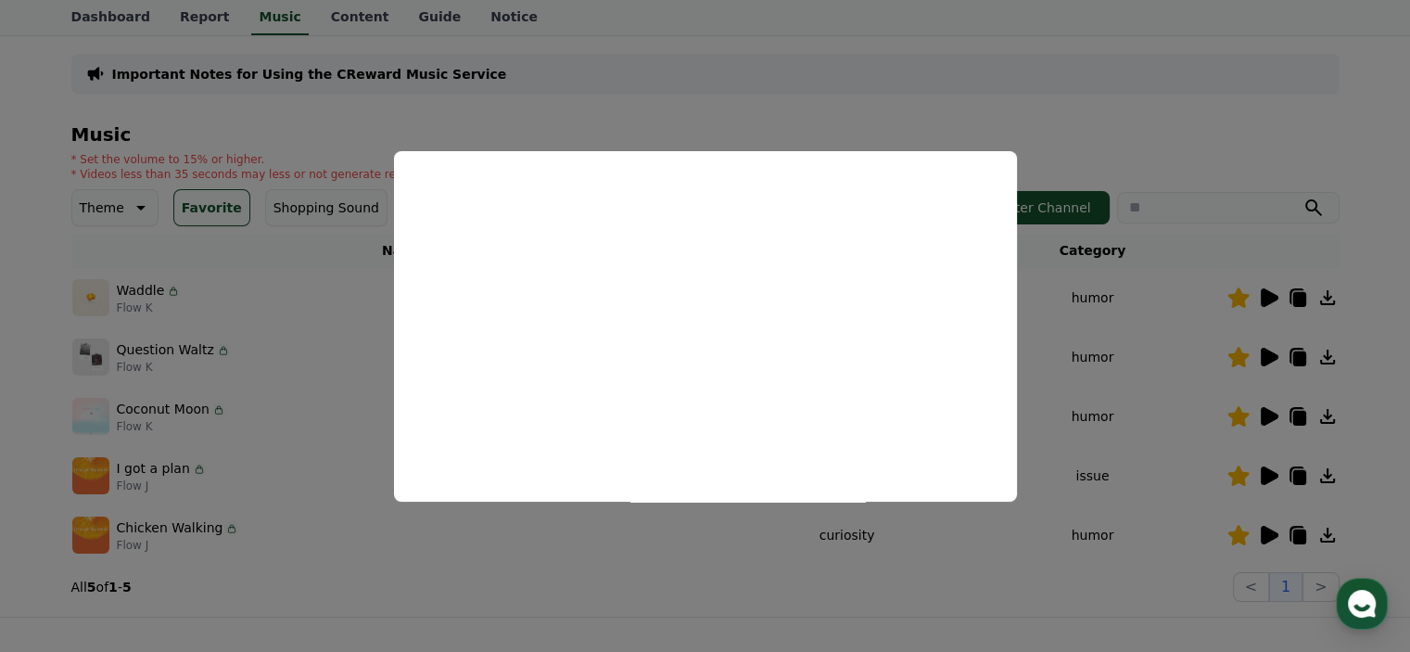
click at [1075, 311] on button "close modal" at bounding box center [705, 326] width 1410 height 652
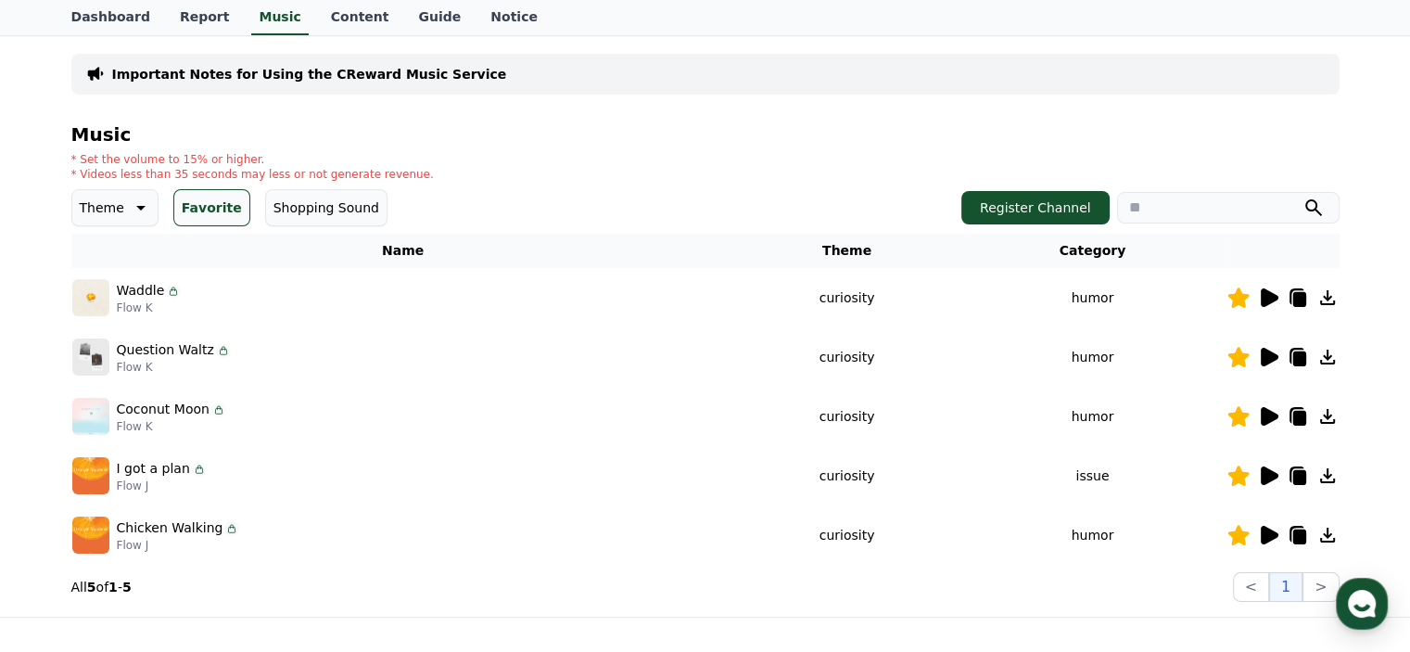
click at [1302, 289] on icon at bounding box center [1298, 297] width 22 height 22
